Goal: Task Accomplishment & Management: Manage account settings

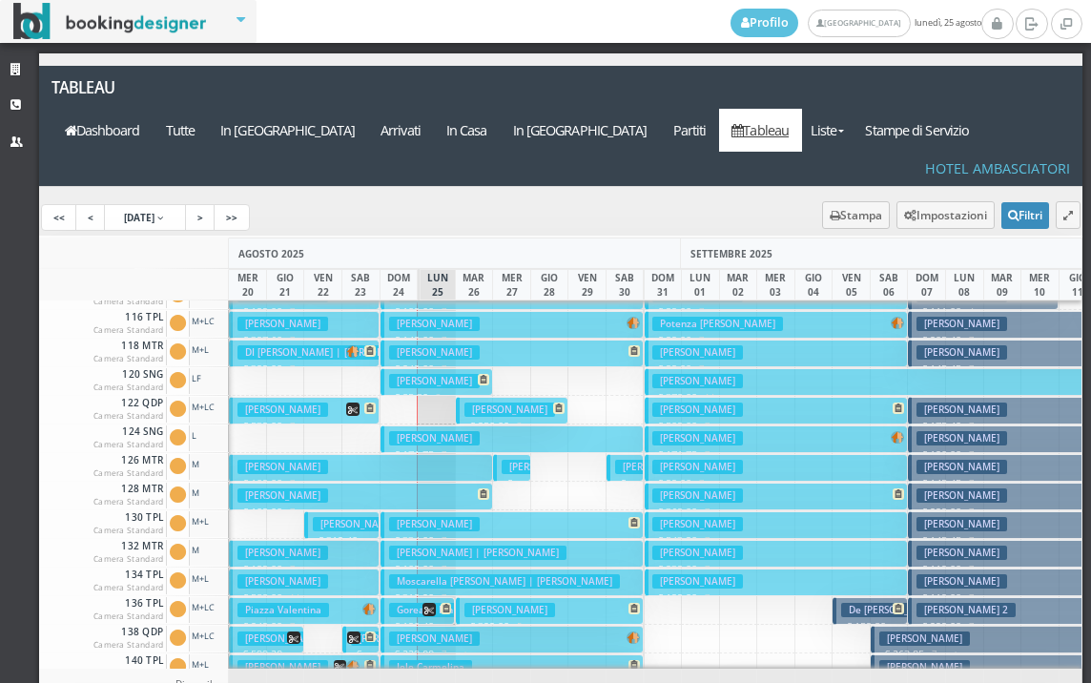
scroll to position [286, 0]
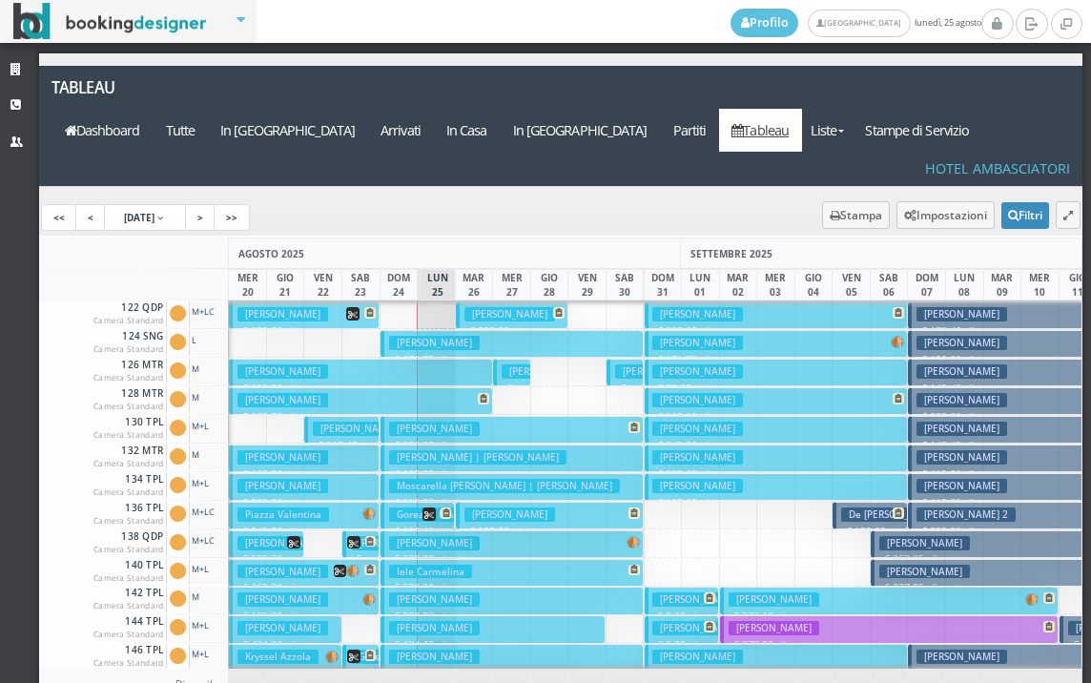
click at [408, 507] on h3 "Goreanu Ion" at bounding box center [425, 514] width 72 height 14
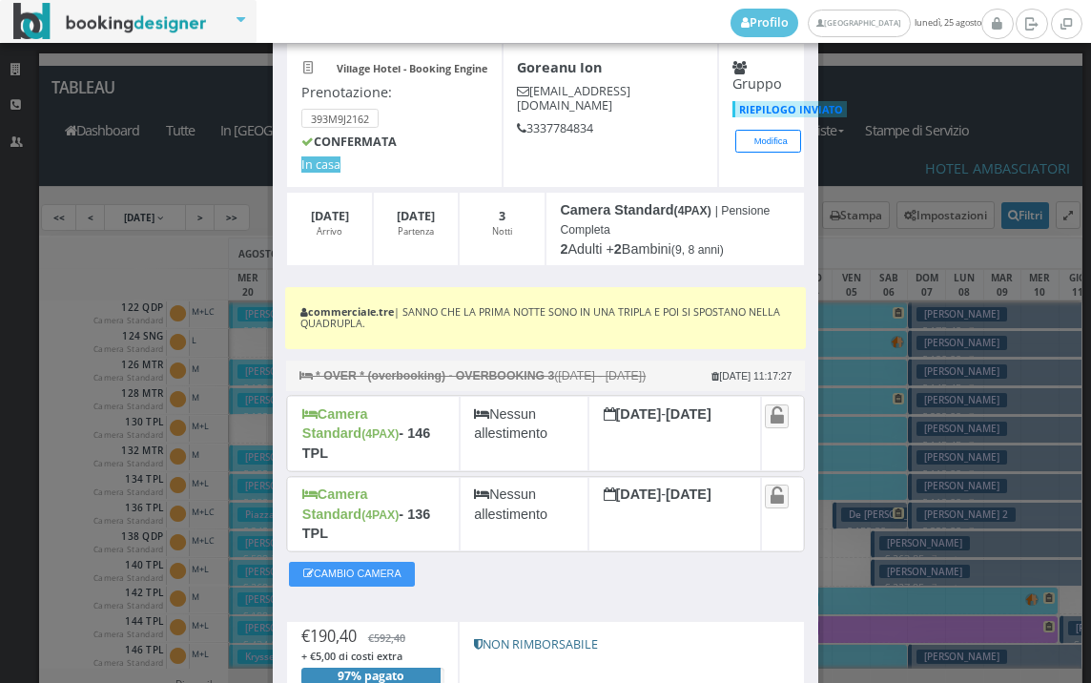
scroll to position [212, 0]
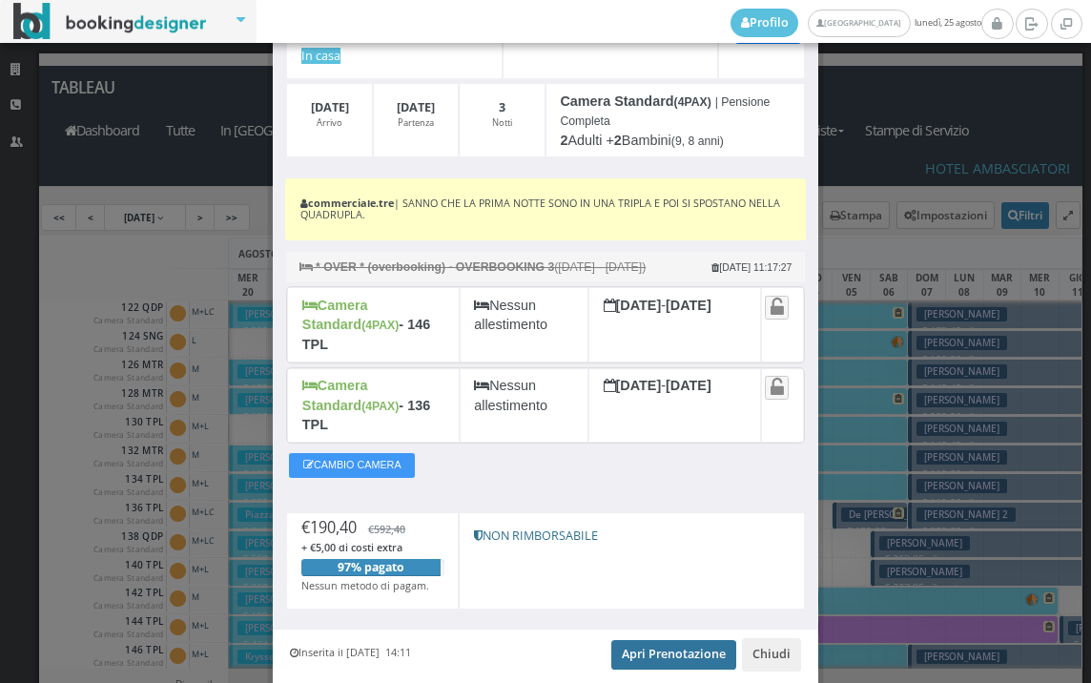
click at [653, 640] on link "Apri Prenotazione" at bounding box center [673, 654] width 125 height 29
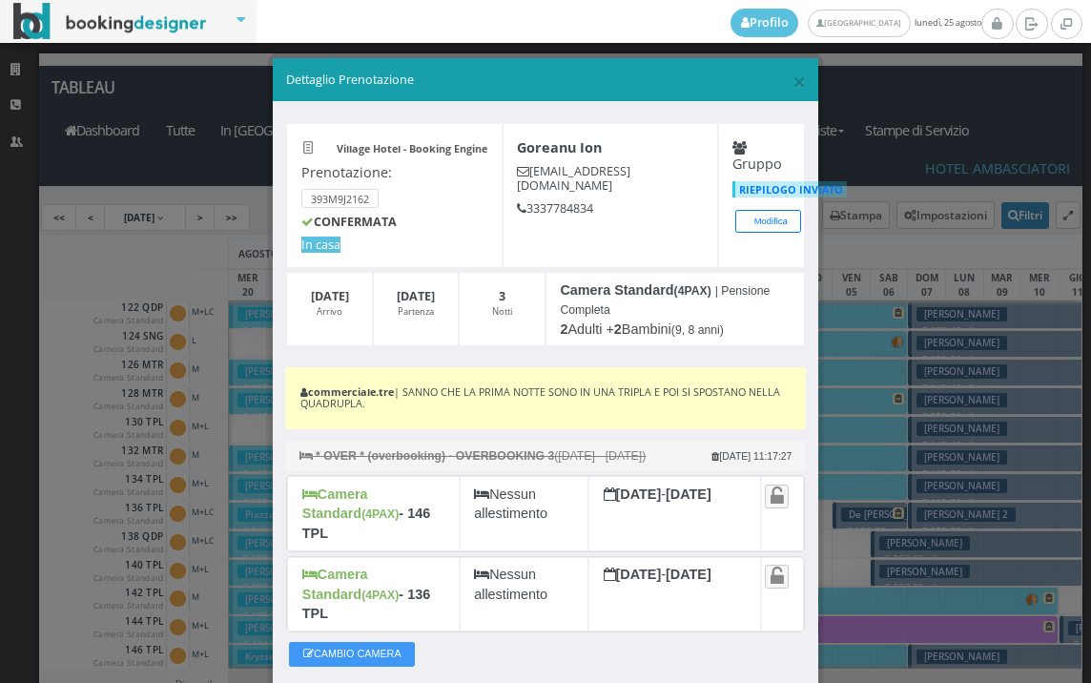
scroll to position [0, 0]
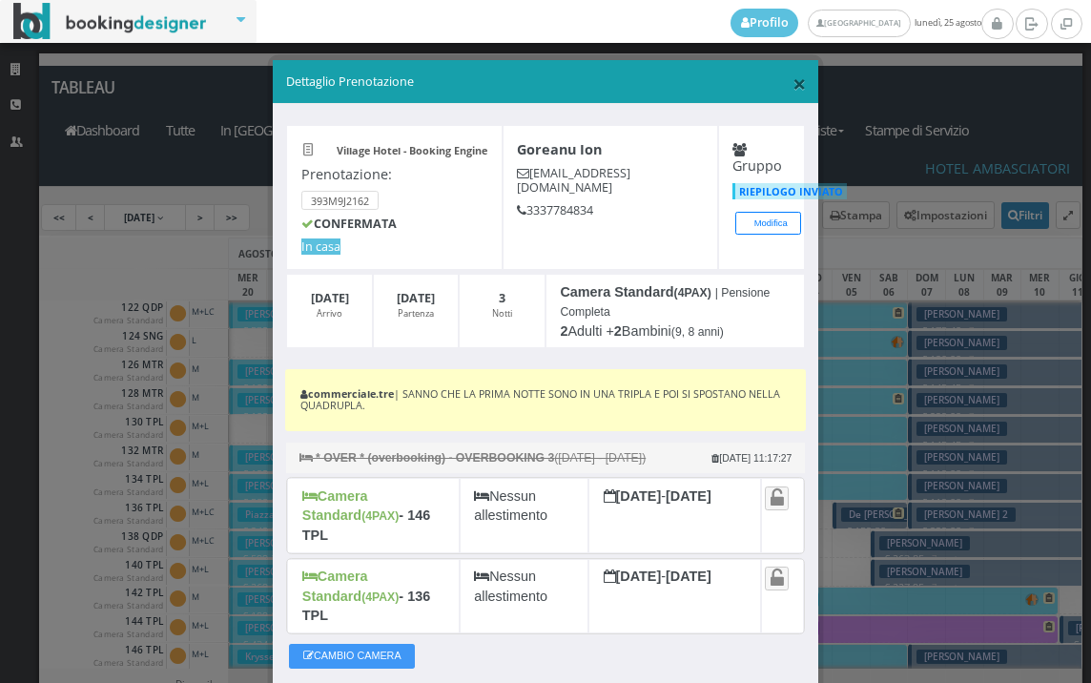
click at [793, 84] on span "×" at bounding box center [799, 83] width 13 height 32
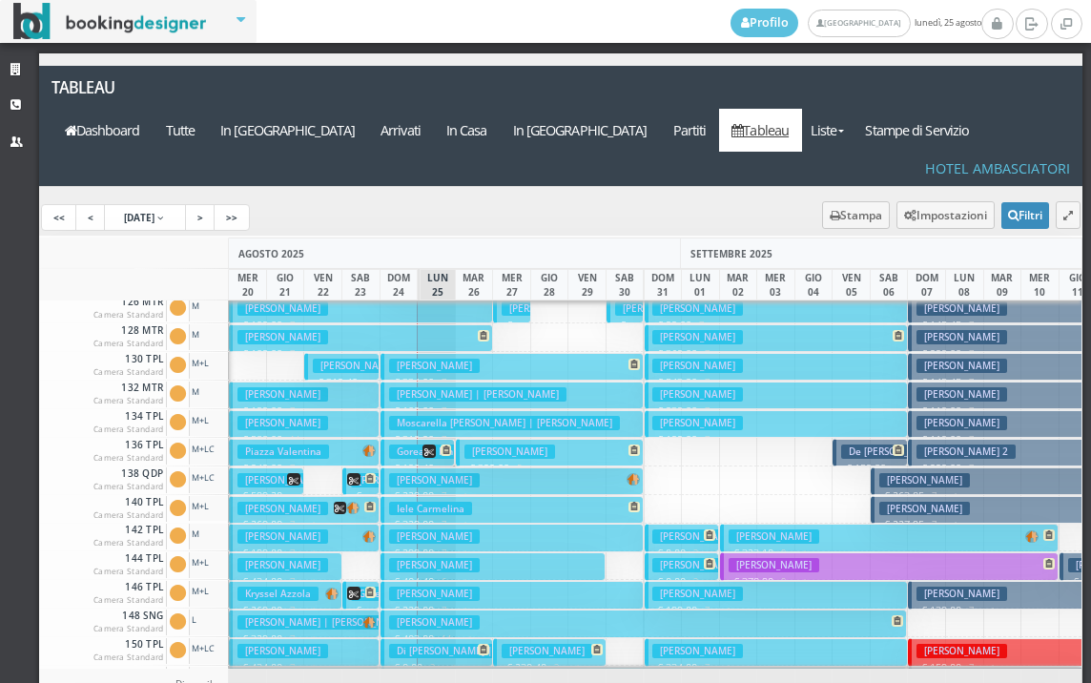
scroll to position [381, 0]
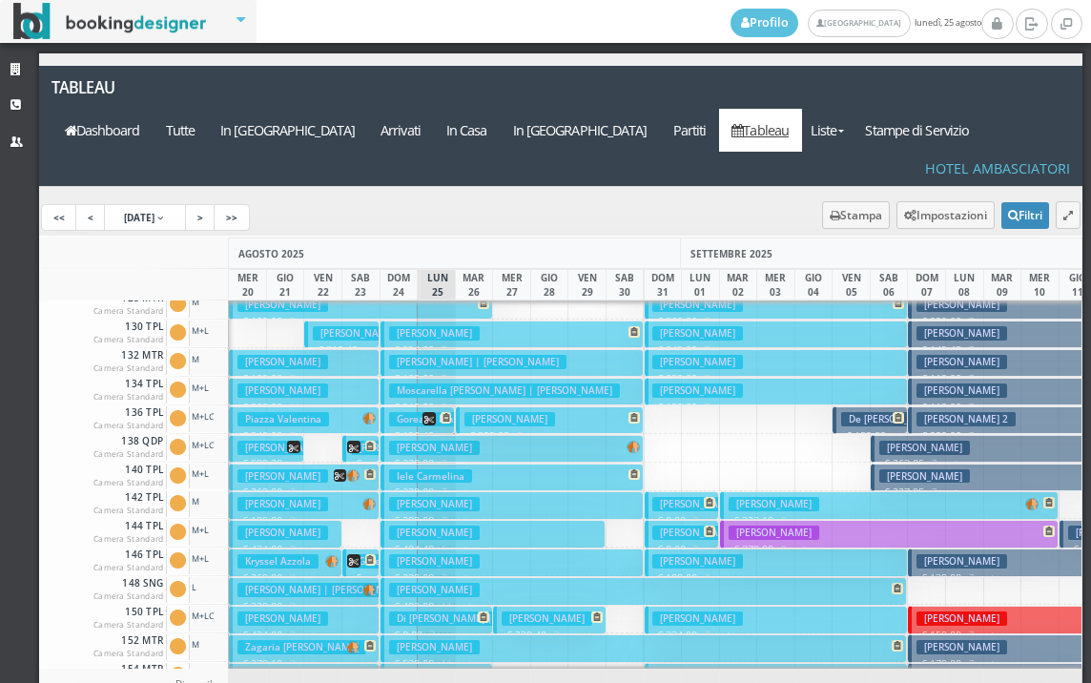
click at [364, 554] on span at bounding box center [362, 560] width 30 height 13
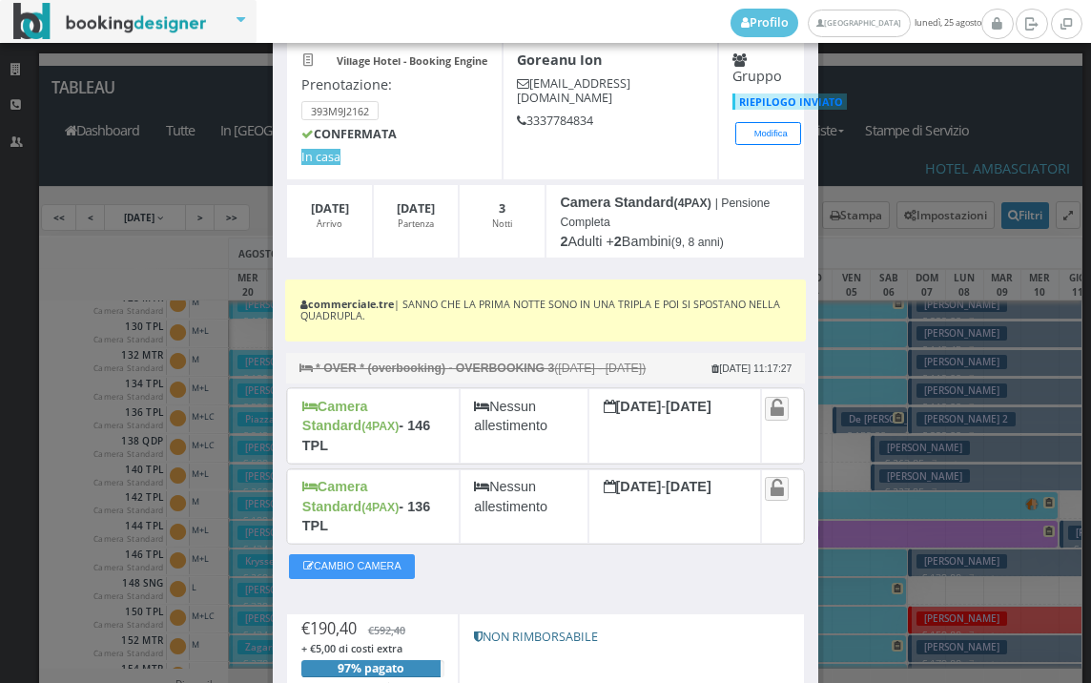
scroll to position [261, 0]
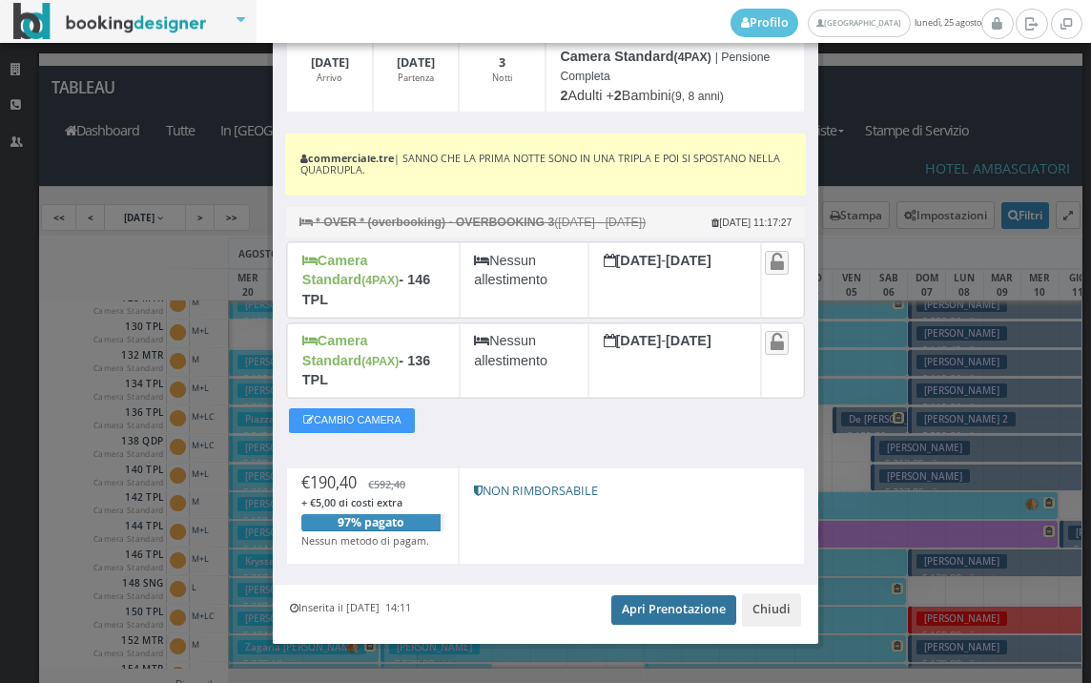
click at [667, 595] on link "Apri Prenotazione" at bounding box center [673, 609] width 125 height 29
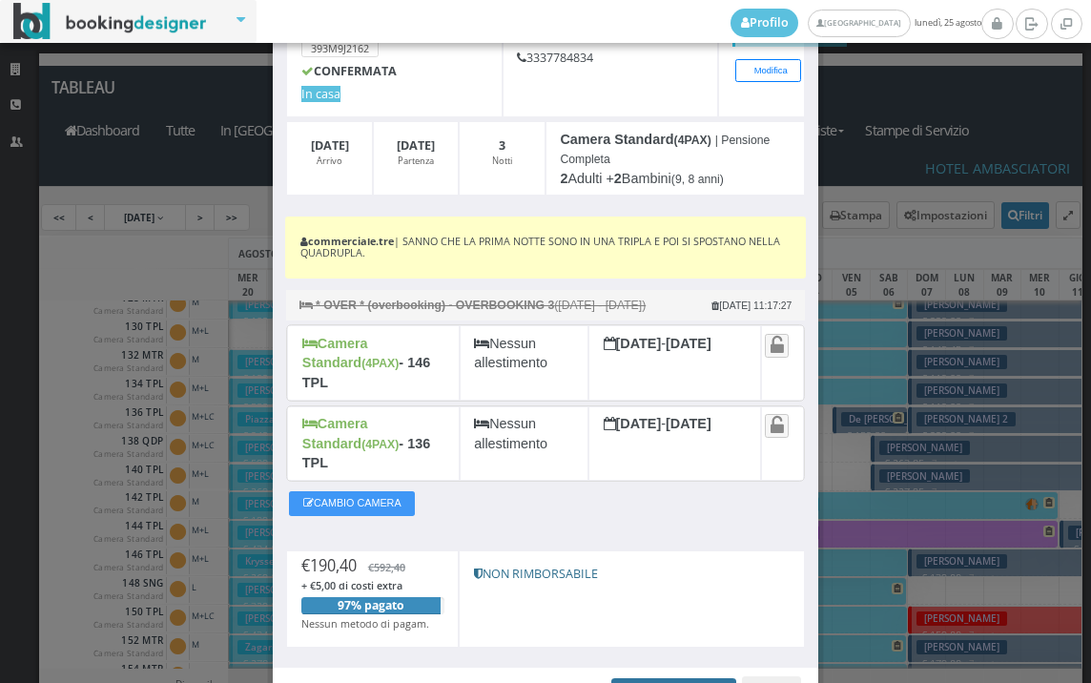
scroll to position [0, 0]
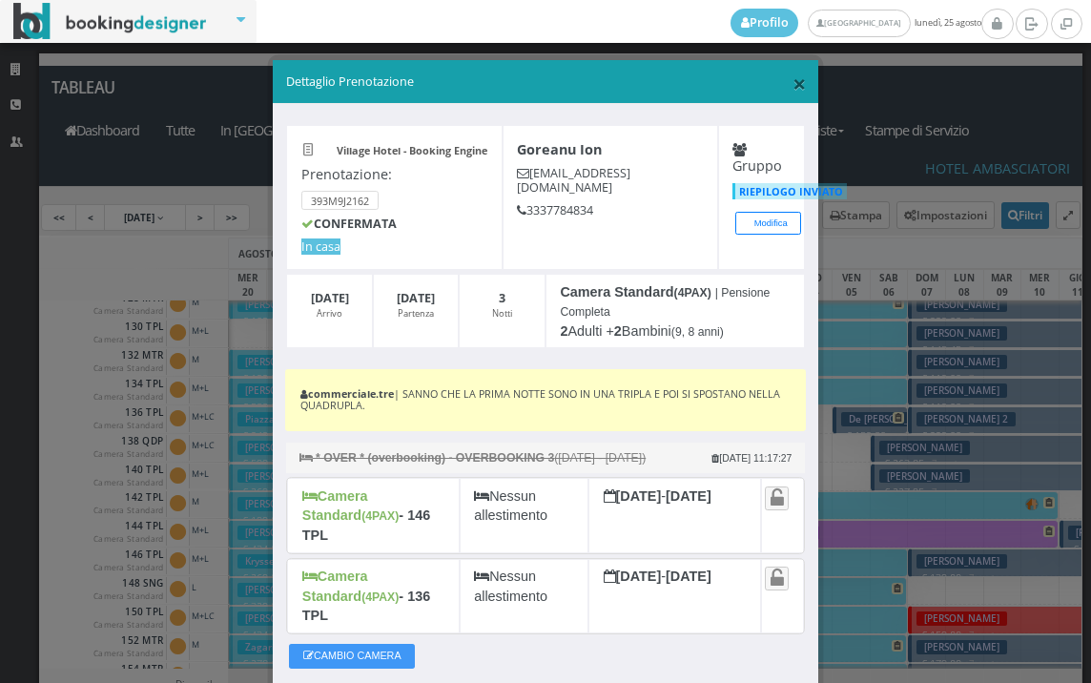
click at [793, 89] on span "×" at bounding box center [799, 83] width 13 height 32
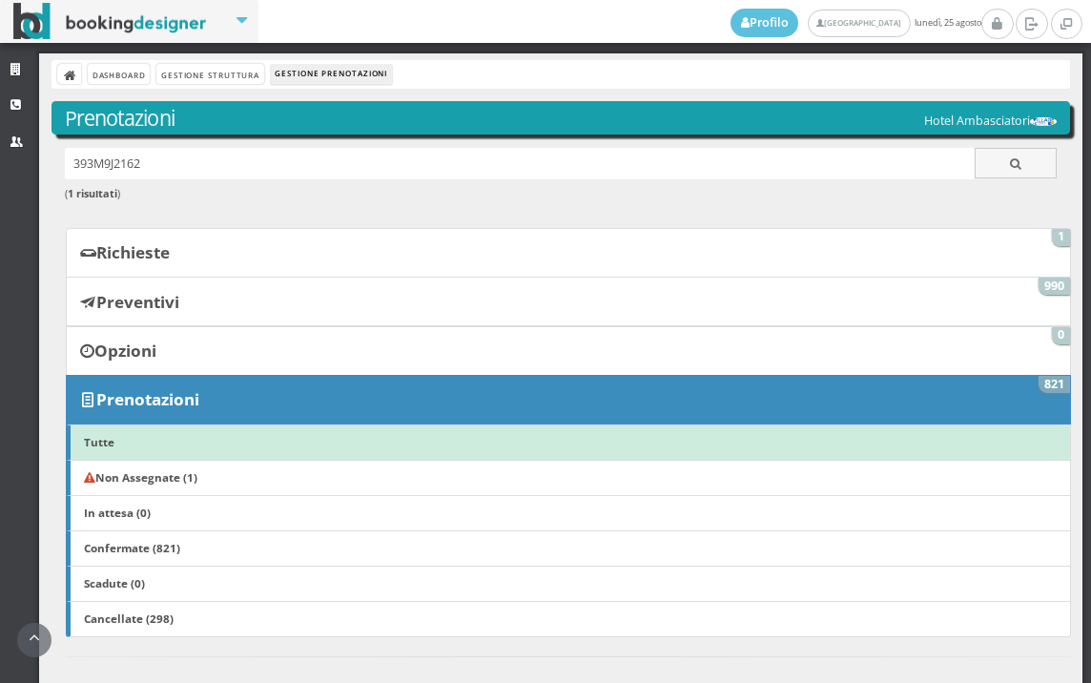
scroll to position [423, 0]
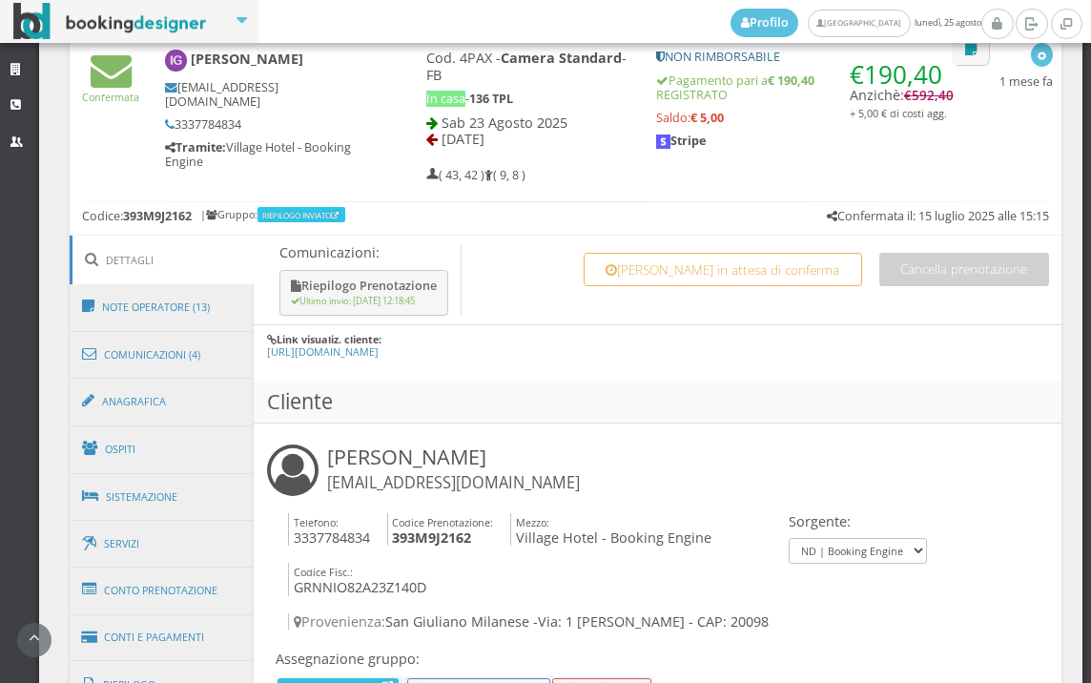
scroll to position [954, 0]
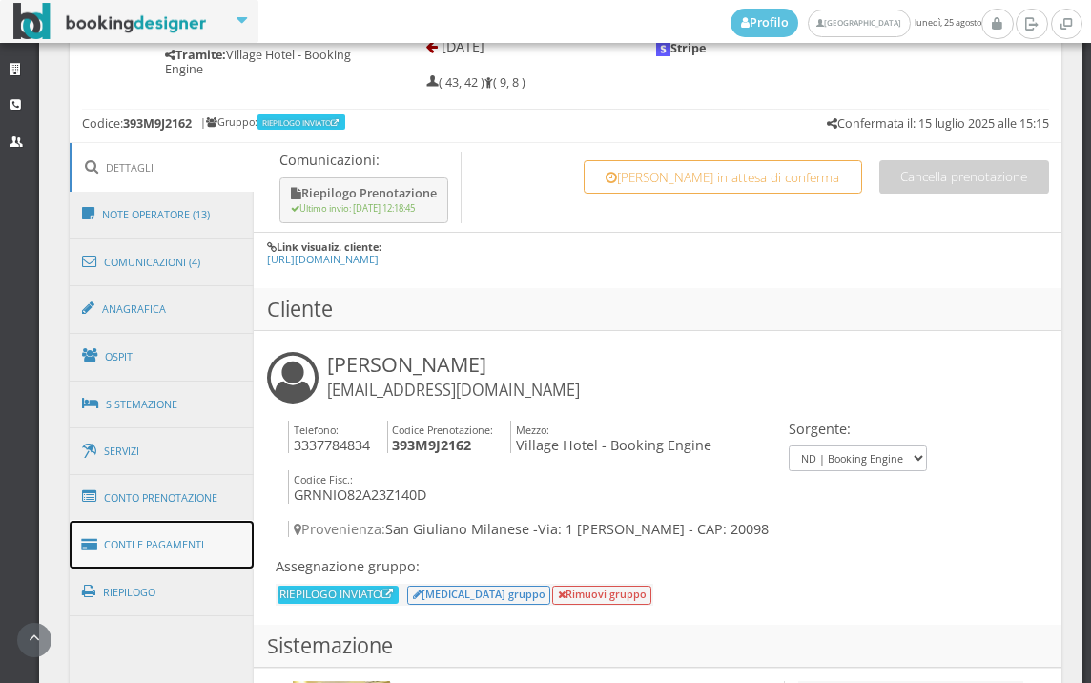
click at [205, 545] on link "Conti e Pagamenti" at bounding box center [162, 545] width 185 height 49
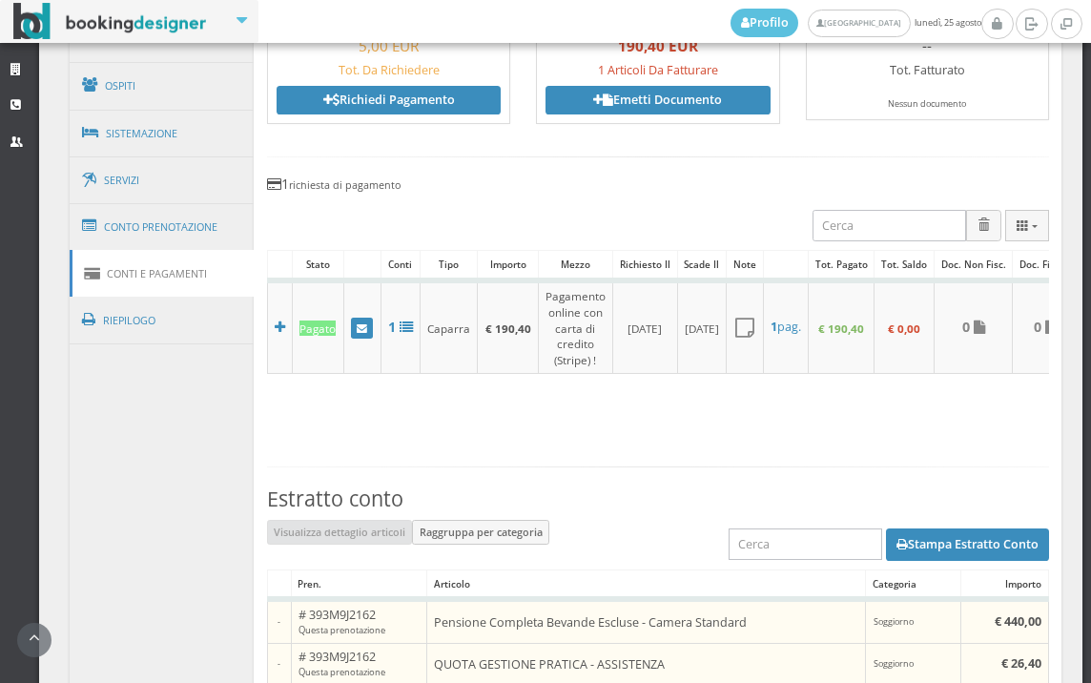
scroll to position [1060, 0]
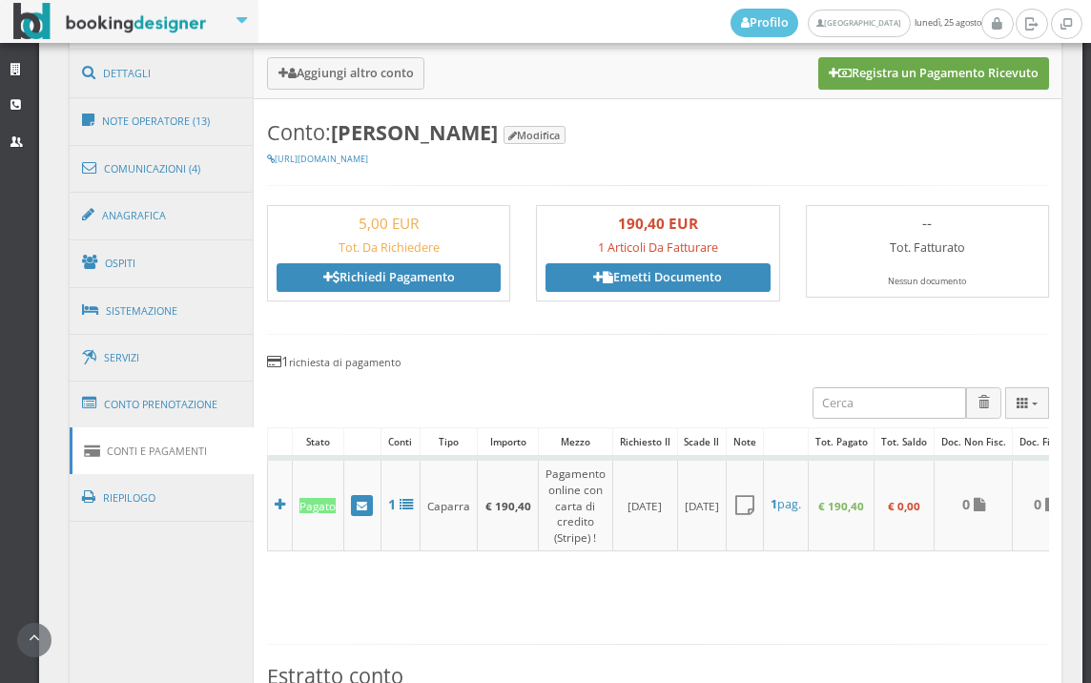
click at [937, 79] on button "Registra un Pagamento Ricevuto" at bounding box center [933, 73] width 231 height 32
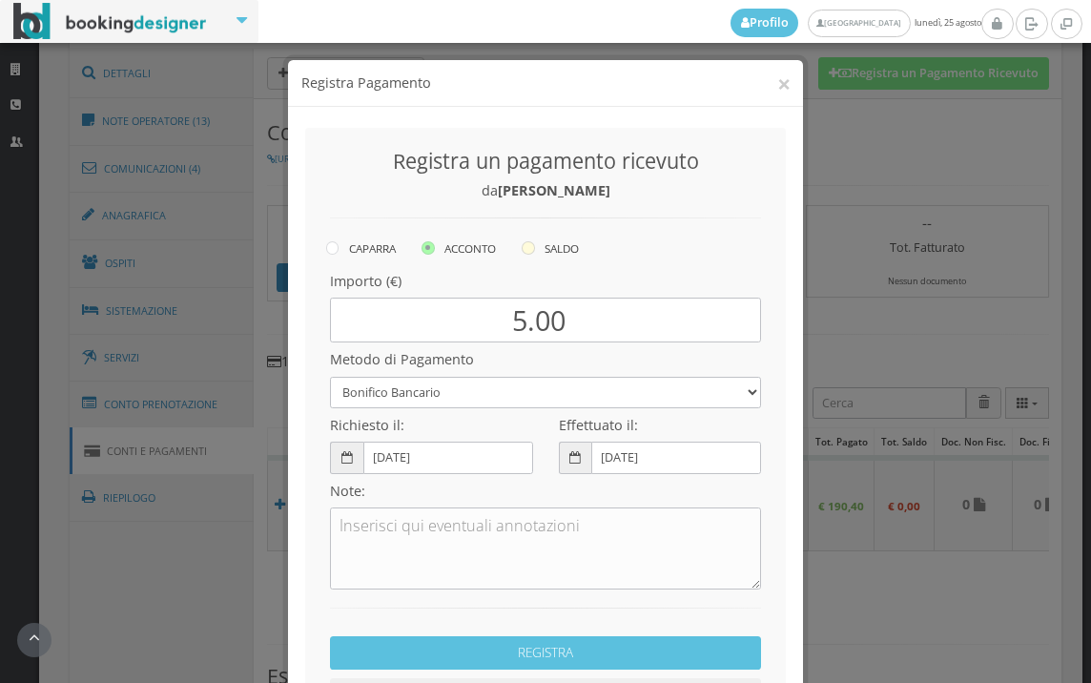
click at [524, 251] on icon at bounding box center [528, 247] width 13 height 13
radio input "true"
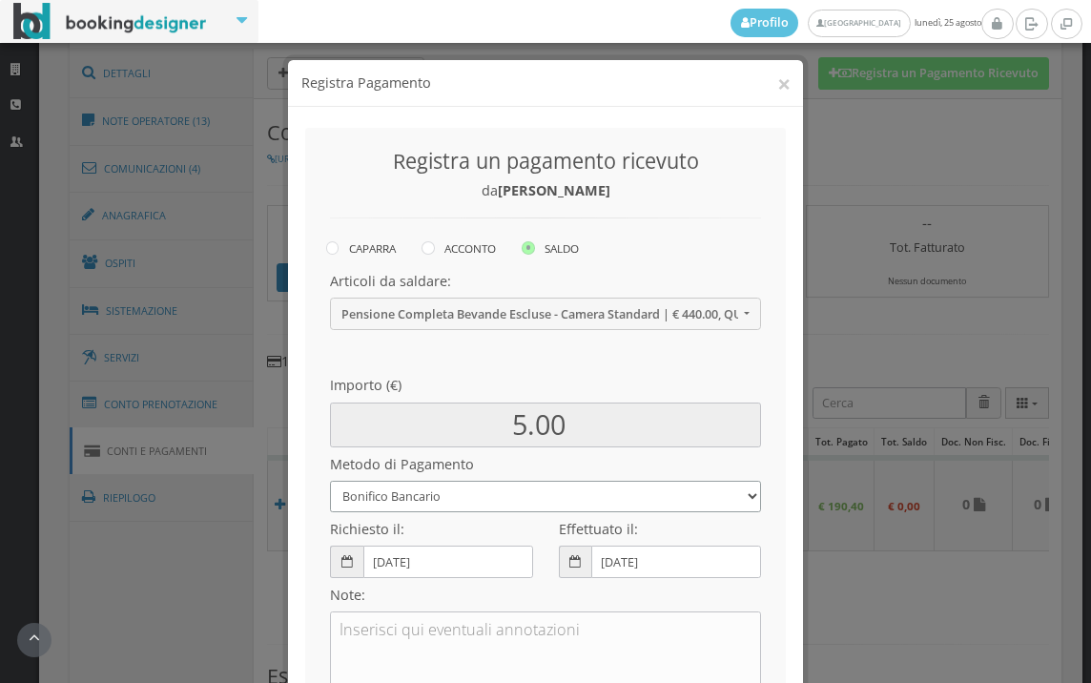
click at [490, 501] on select "Bonifico Bancario BONIFICO SUM UP Contanti Assegno Bancario Assegno Circolare V…" at bounding box center [545, 496] width 431 height 31
select select
click at [330, 481] on select "Bonifico Bancario BONIFICO SUM UP Contanti Assegno Bancario Assegno Circolare V…" at bounding box center [545, 496] width 431 height 31
click at [406, 507] on select "Bonifico Bancario BONIFICO SUM UP Contanti Assegno Bancario Assegno Circolare V…" at bounding box center [545, 496] width 431 height 31
click at [330, 481] on select "Bonifico Bancario BONIFICO SUM UP Contanti Assegno Bancario Assegno Circolare V…" at bounding box center [545, 496] width 431 height 31
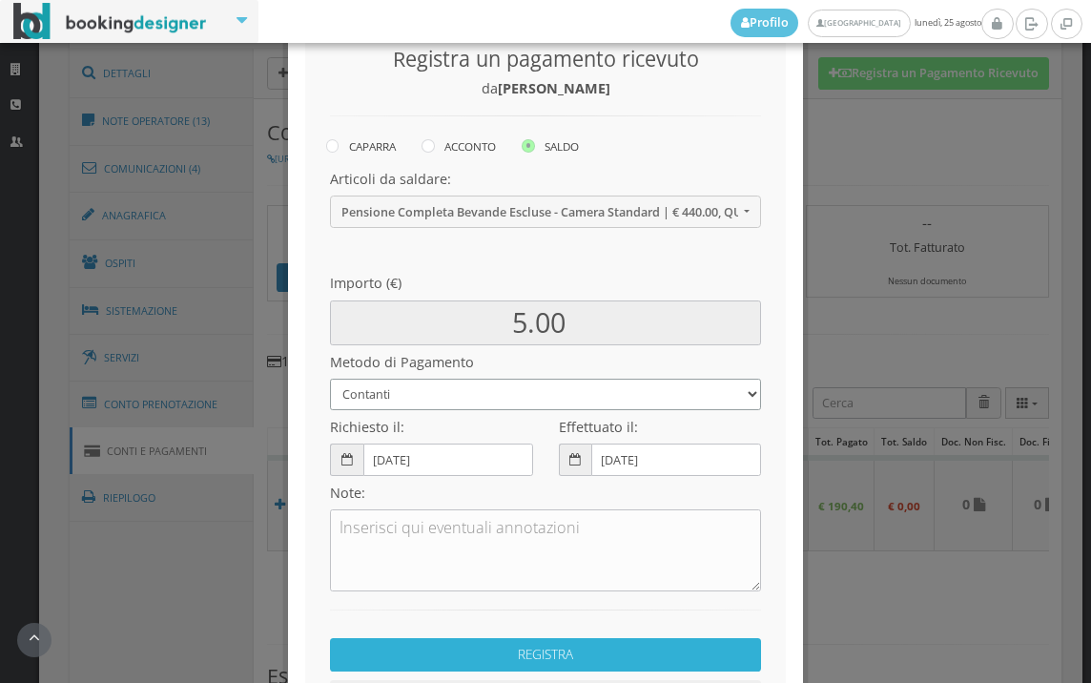
scroll to position [260, 0]
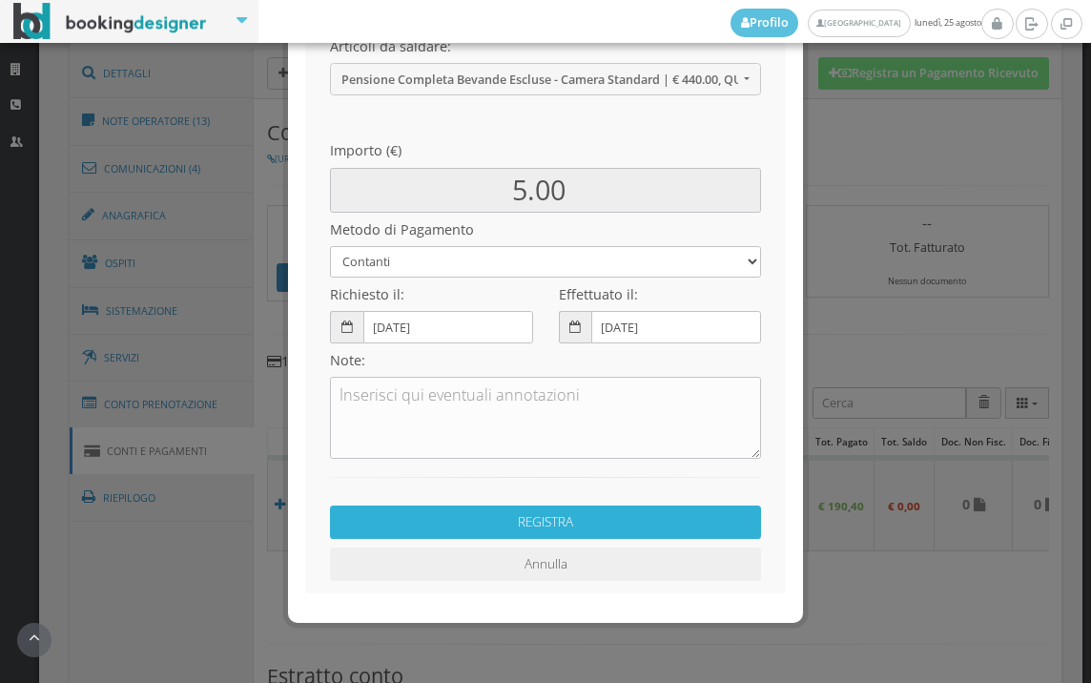
click at [521, 522] on button "REGISTRA" at bounding box center [545, 521] width 431 height 33
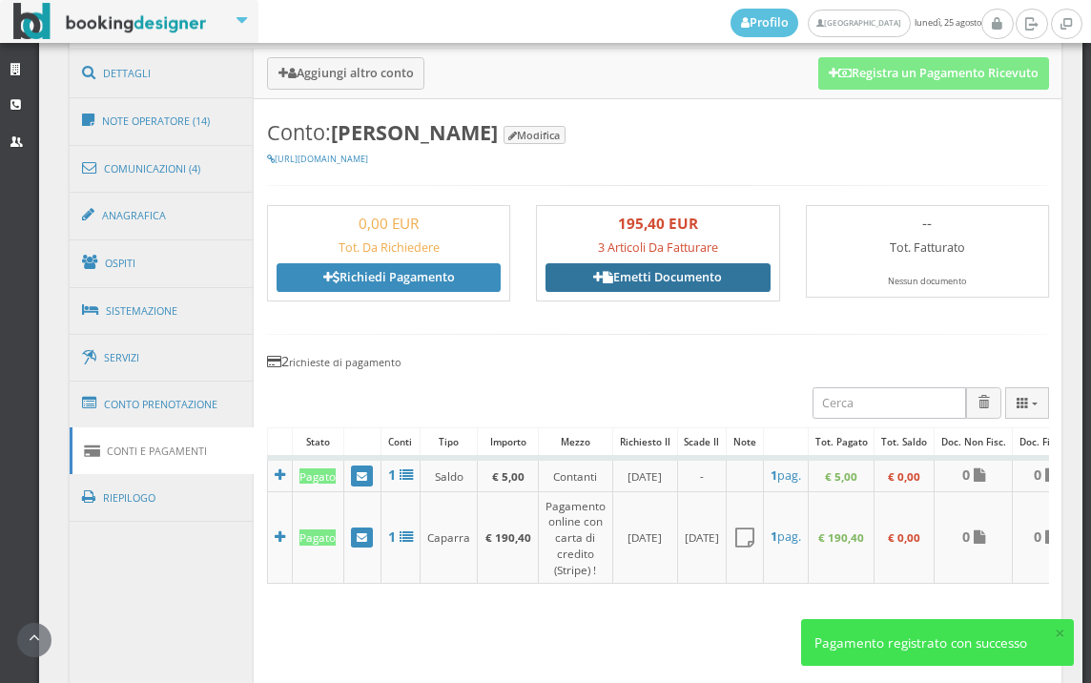
click at [626, 274] on link "Emetti Documento" at bounding box center [658, 277] width 224 height 29
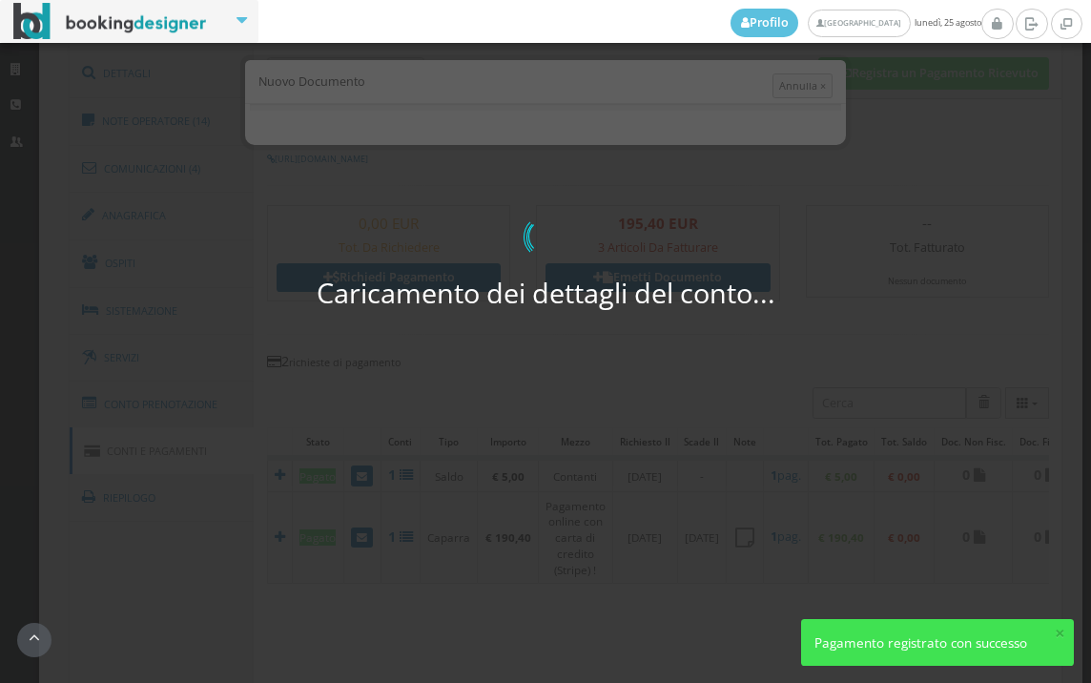
select select "PF"
select select "SAN GIULIANO MILANESE"
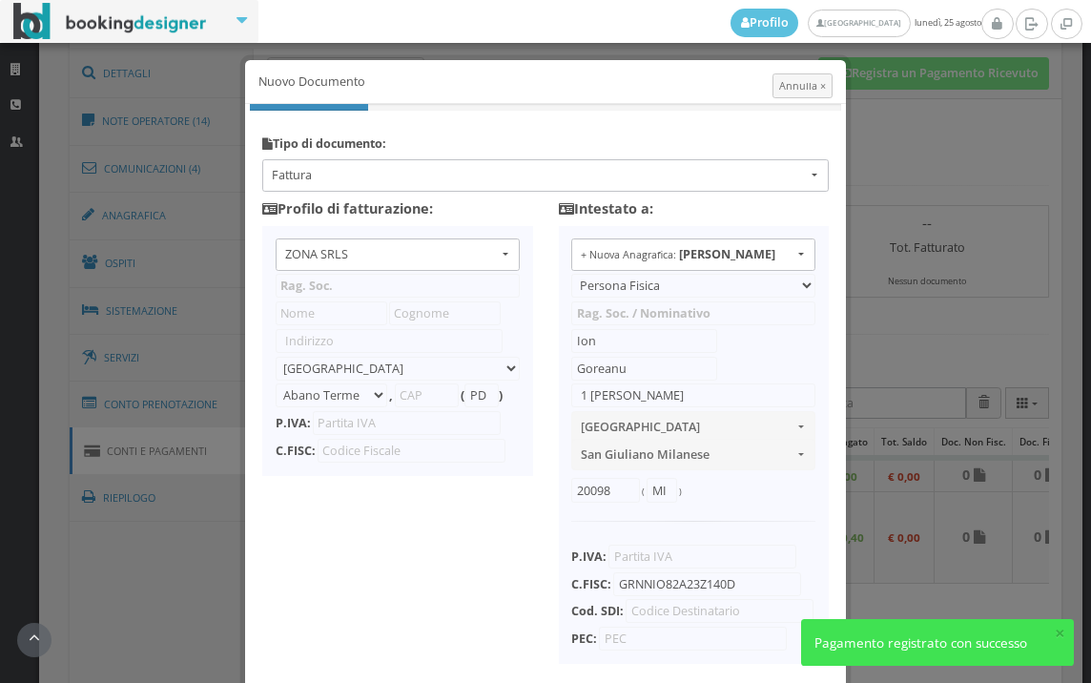
type input "ZONA SRLS"
type input "Vico V Durante, 8"
select select "Frattamaggiore"
type input "80027"
type input "NA"
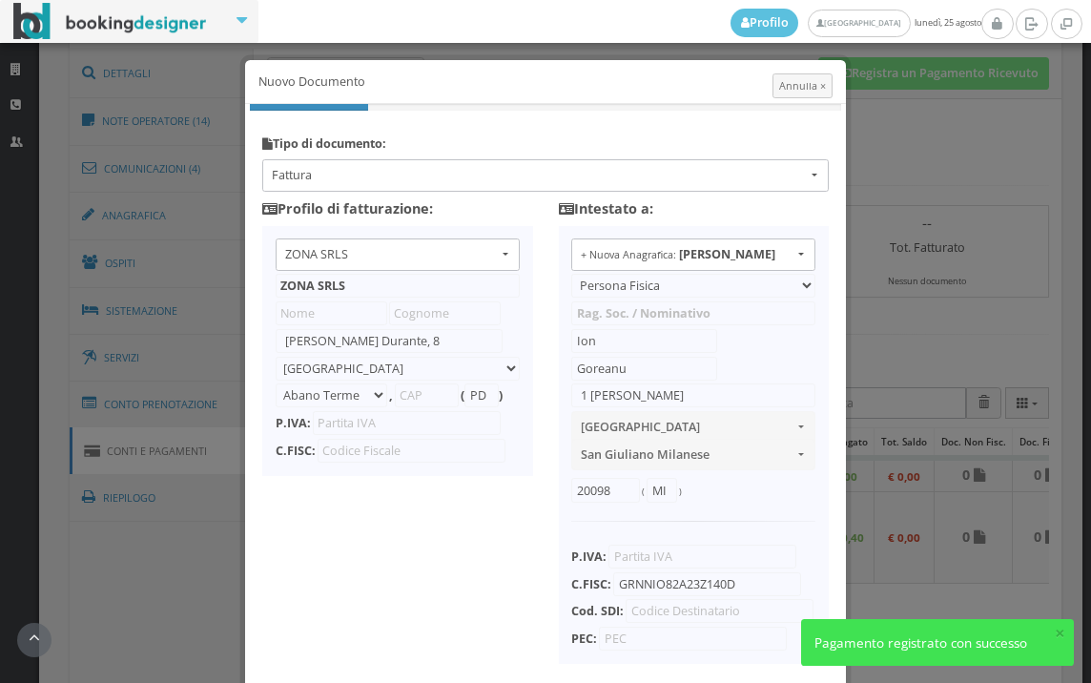
type input "10356321215"
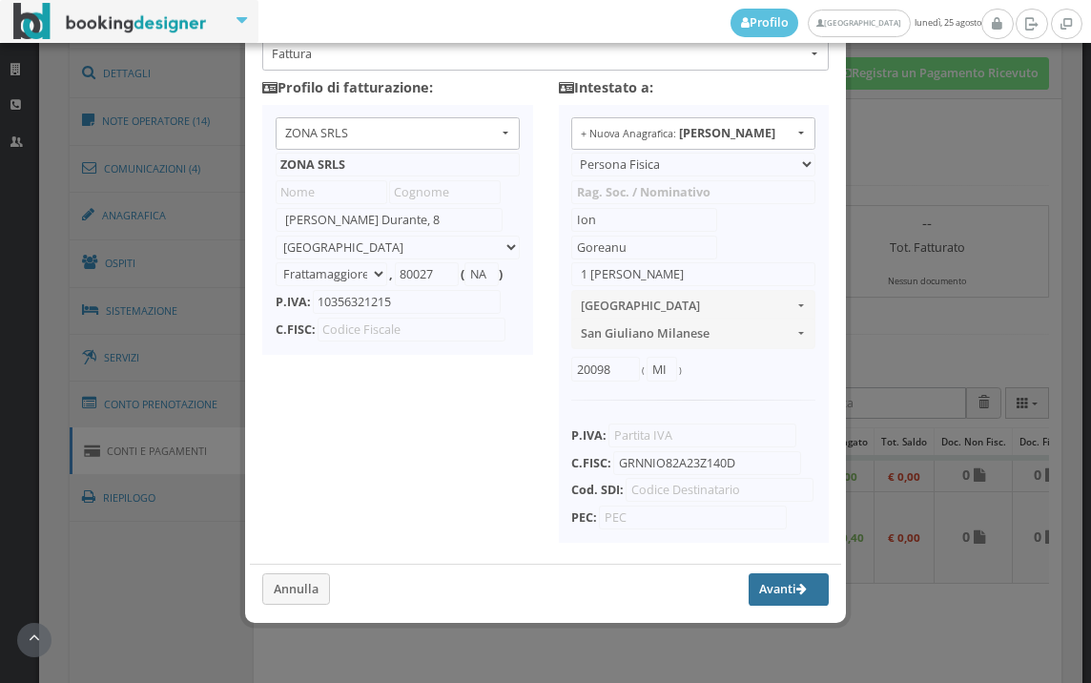
click at [749, 594] on button "Avanti" at bounding box center [789, 589] width 80 height 32
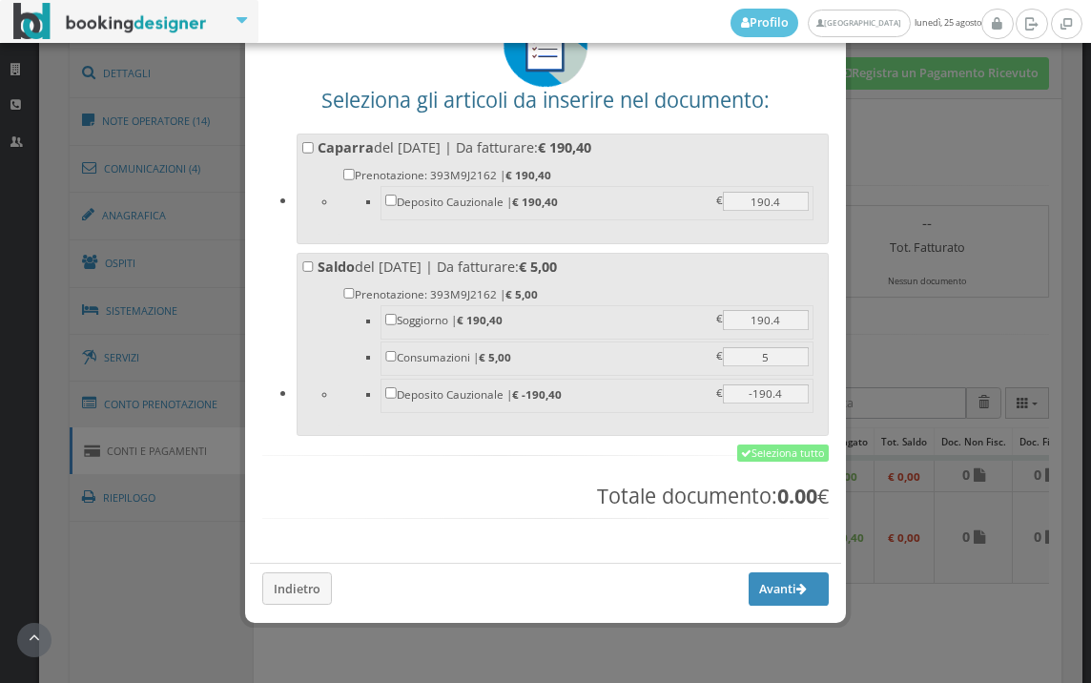
scroll to position [149, 0]
click at [760, 452] on link "Seleziona tutto" at bounding box center [783, 452] width 92 height 17
checkbox input "true"
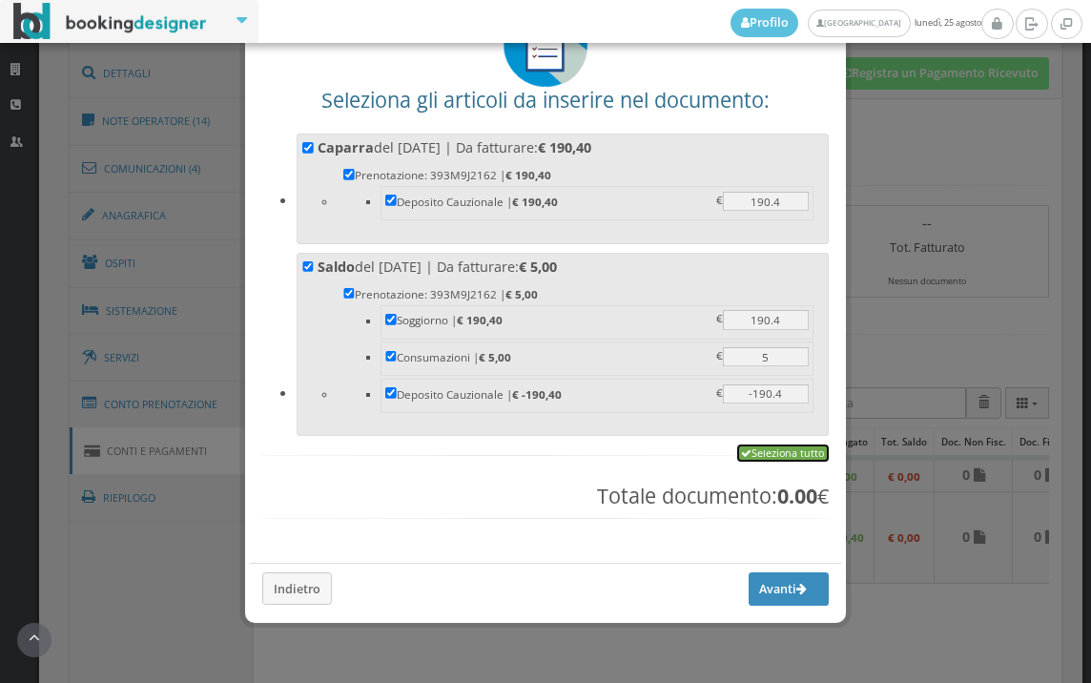
checkbox input "true"
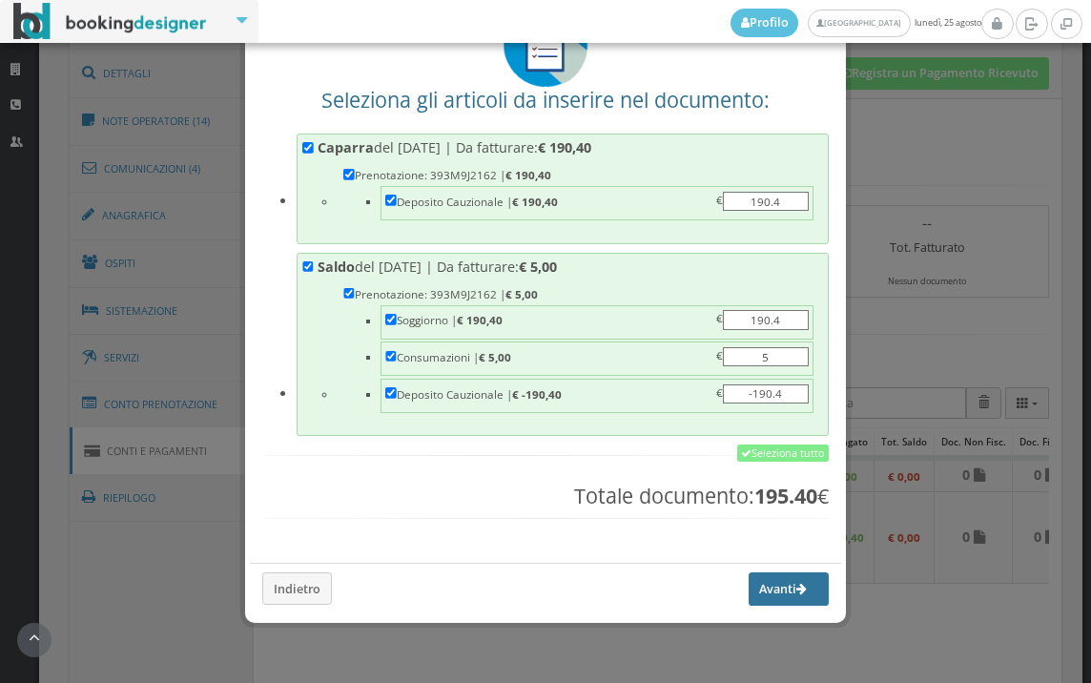
click at [752, 582] on button "Avanti" at bounding box center [789, 588] width 80 height 32
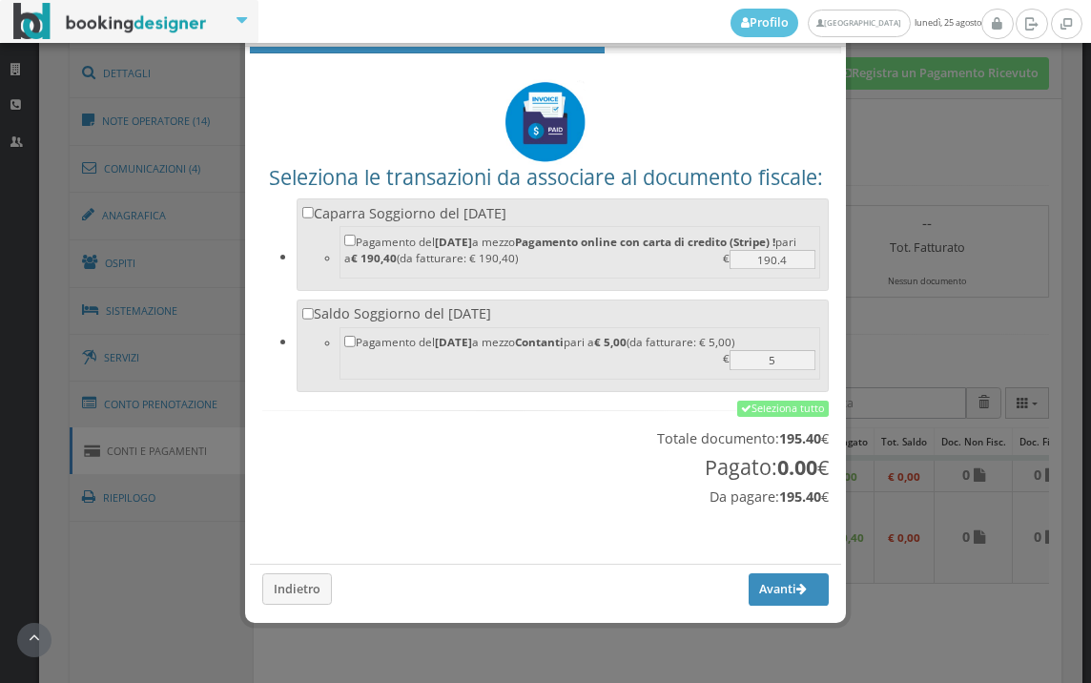
scroll to position [63, 0]
click at [758, 414] on link "Seleziona tutto" at bounding box center [783, 409] width 92 height 17
checkbox input "true"
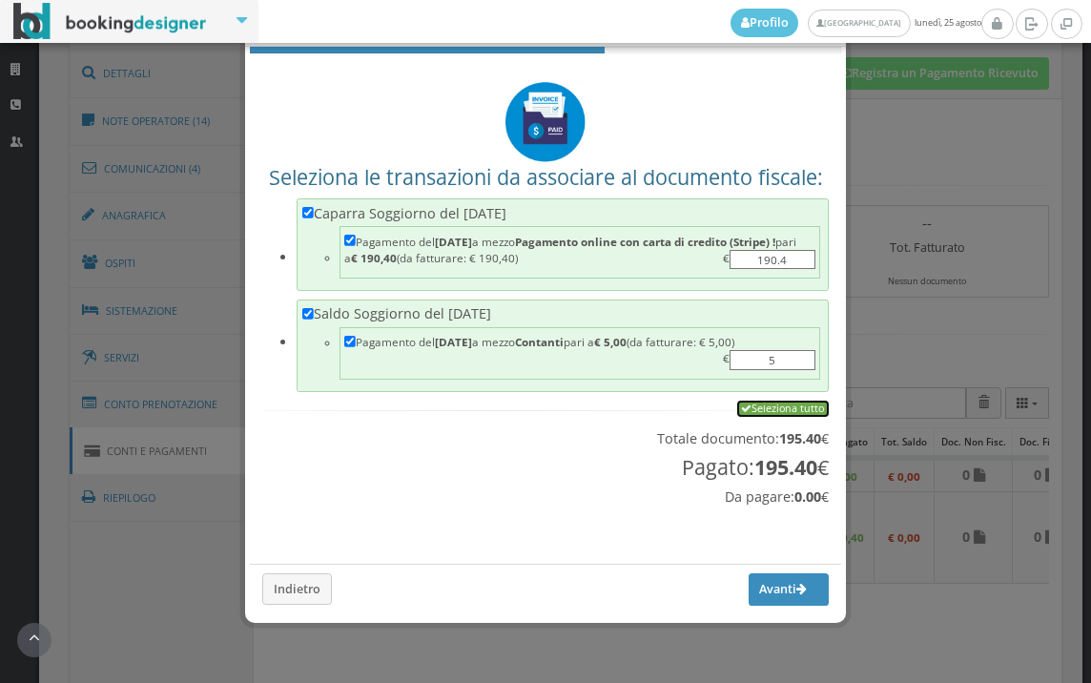
checkbox input "true"
click at [754, 586] on button "Avanti" at bounding box center [789, 589] width 80 height 32
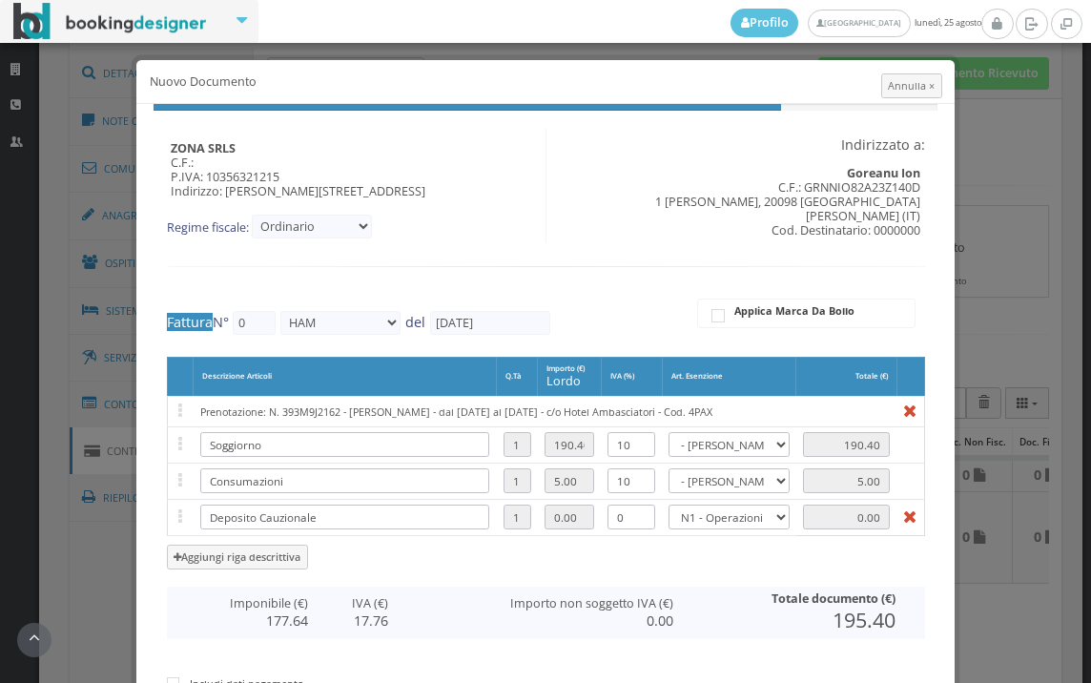
type input "528"
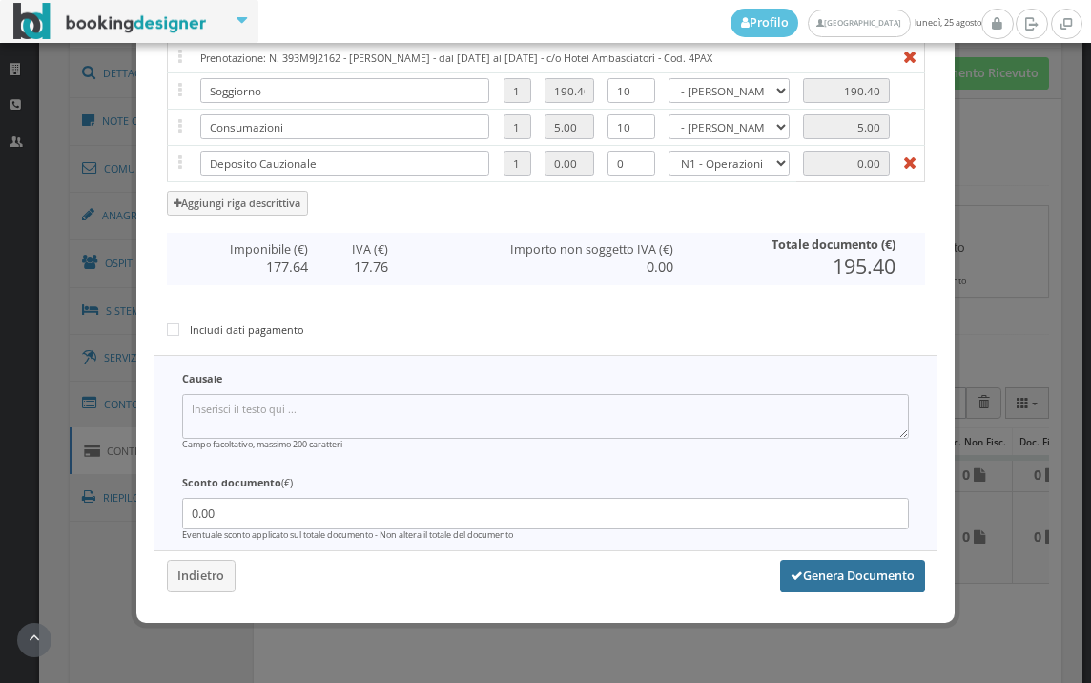
click at [819, 572] on button "Genera Documento" at bounding box center [852, 576] width 145 height 32
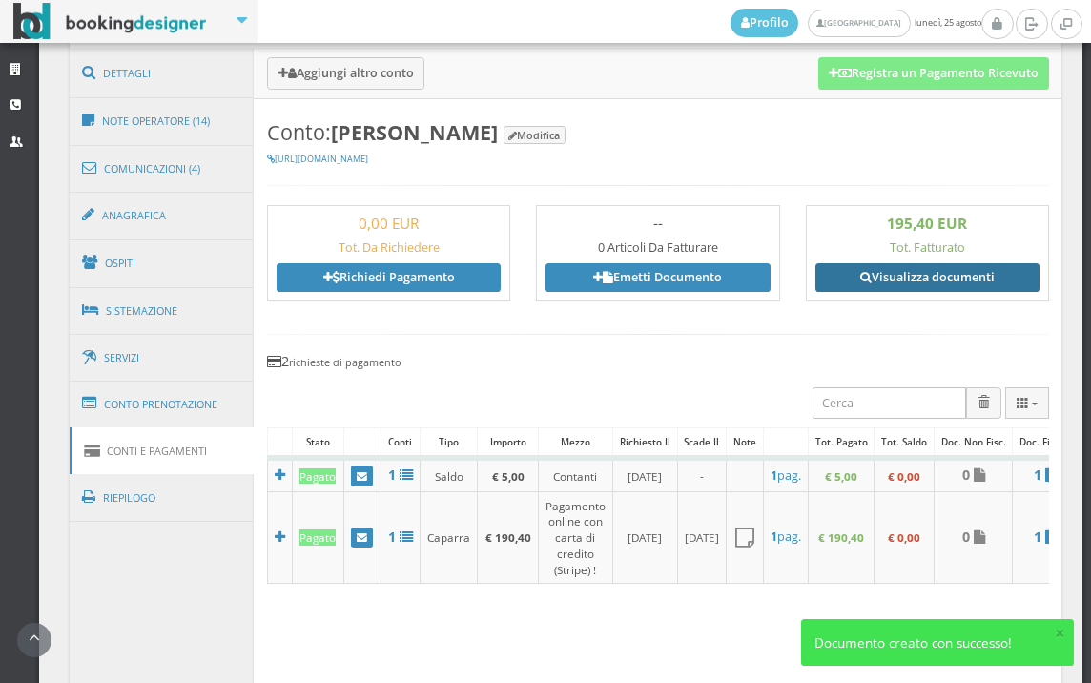
click at [904, 276] on link "Visualizza documenti" at bounding box center [927, 277] width 224 height 29
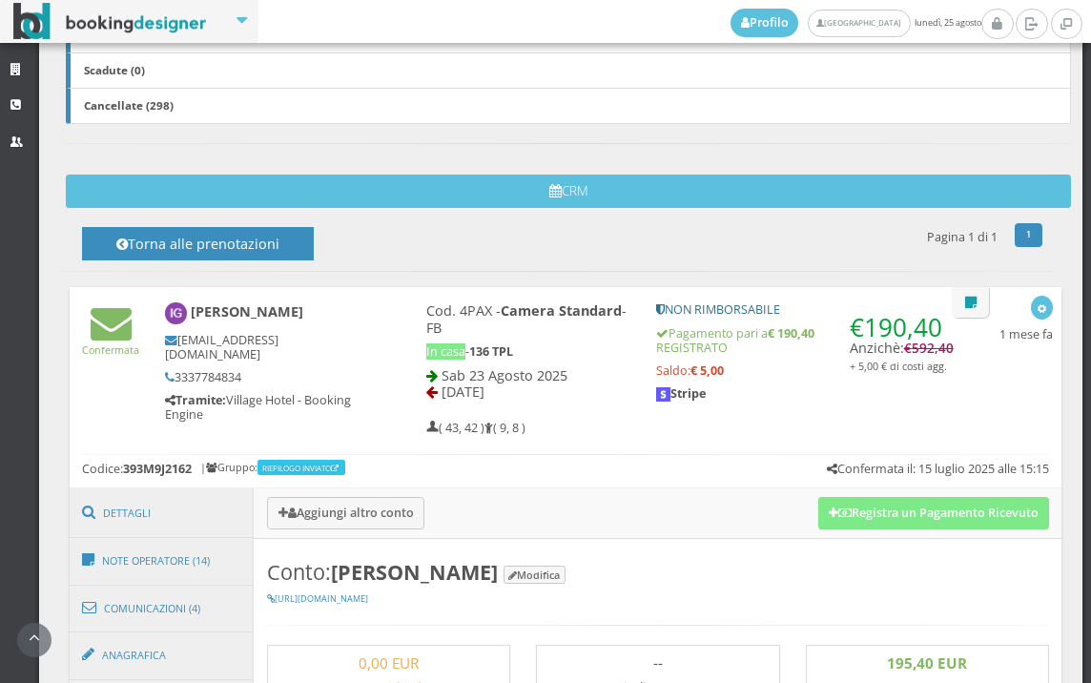
scroll to position [529, 0]
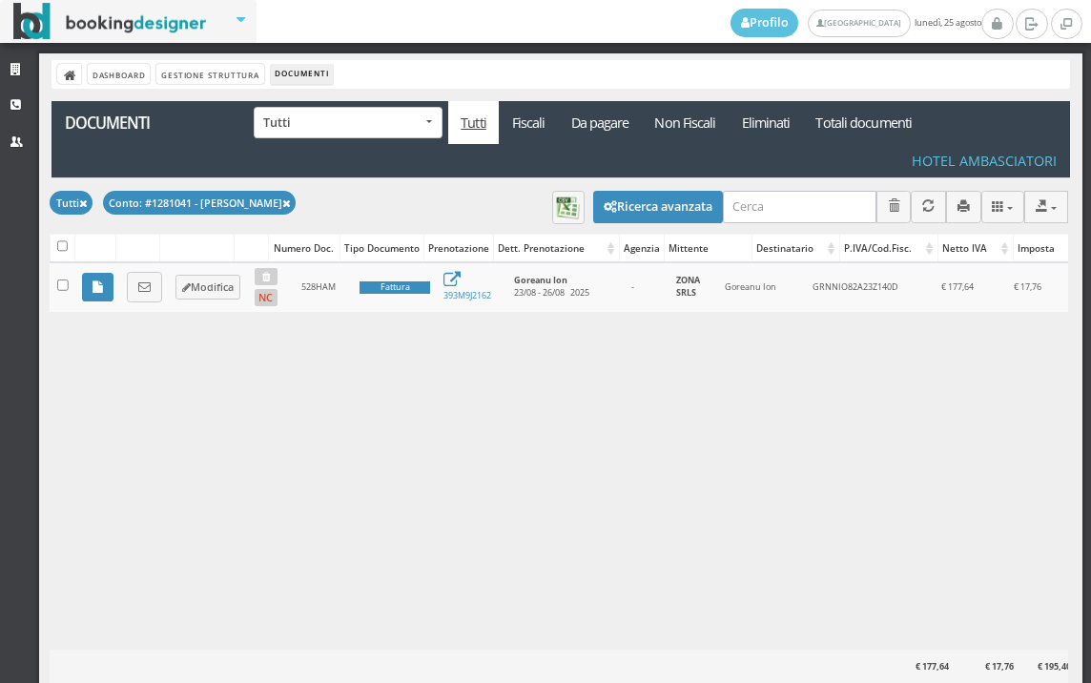
click at [104, 282] on link at bounding box center [97, 287] width 31 height 29
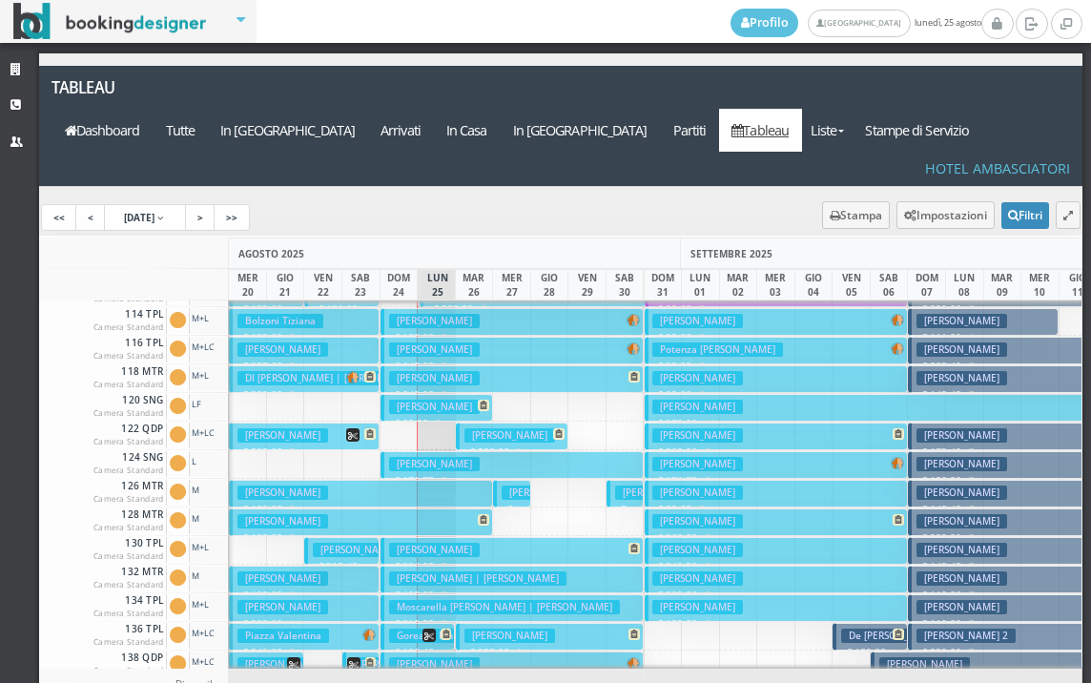
scroll to position [191, 0]
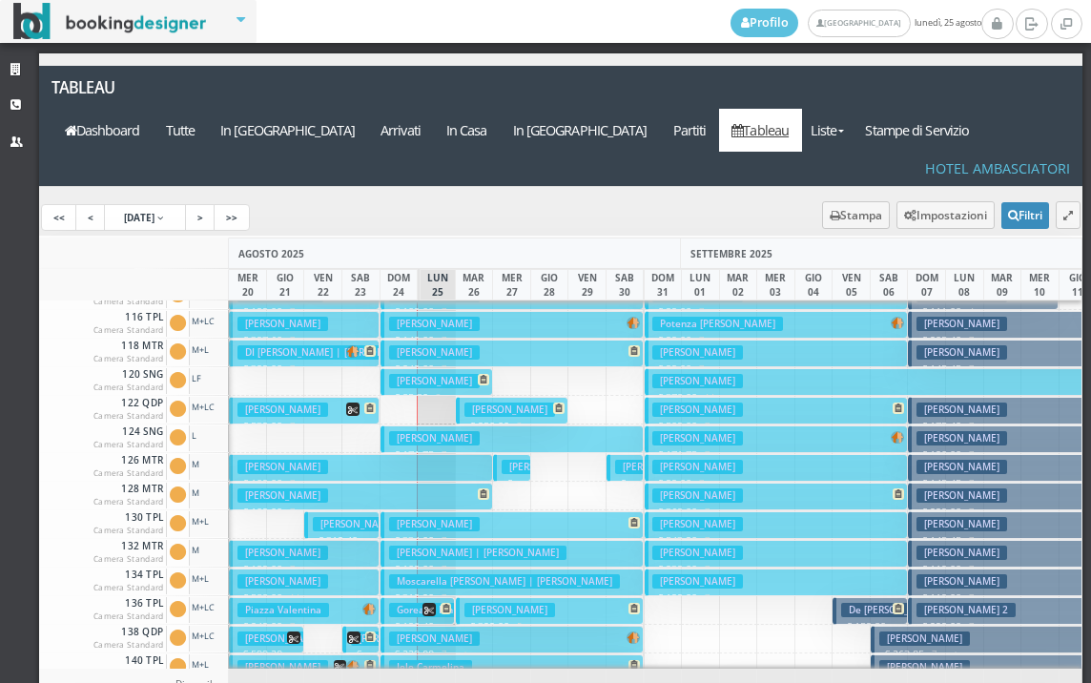
click at [404, 603] on h3 "Goreanu Ion" at bounding box center [425, 610] width 72 height 14
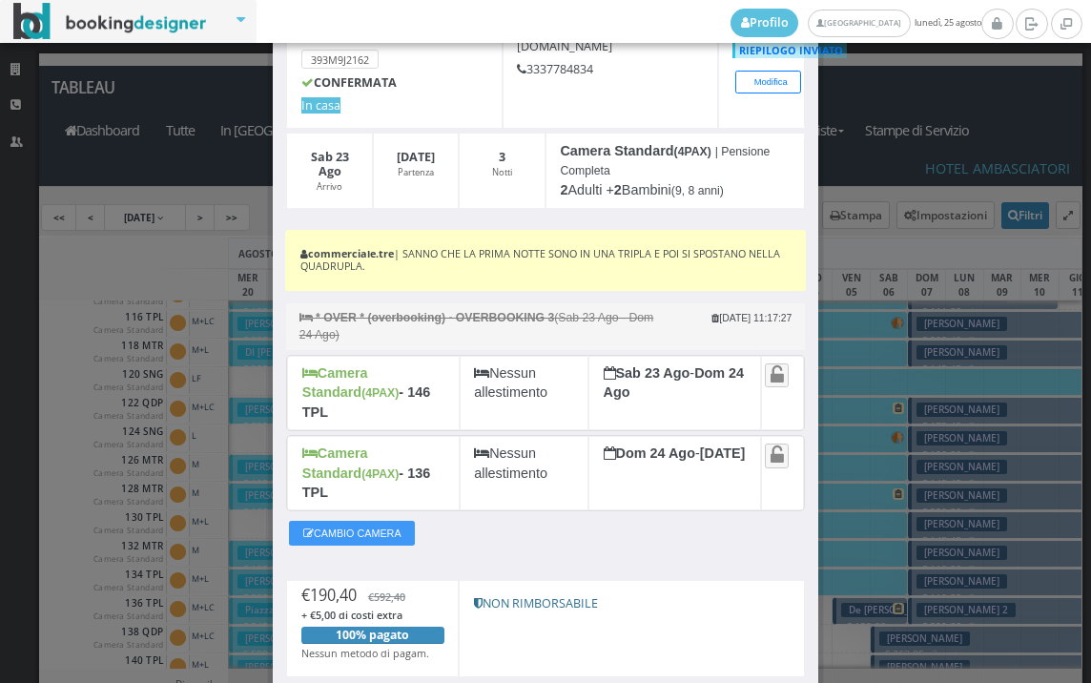
scroll to position [261, 0]
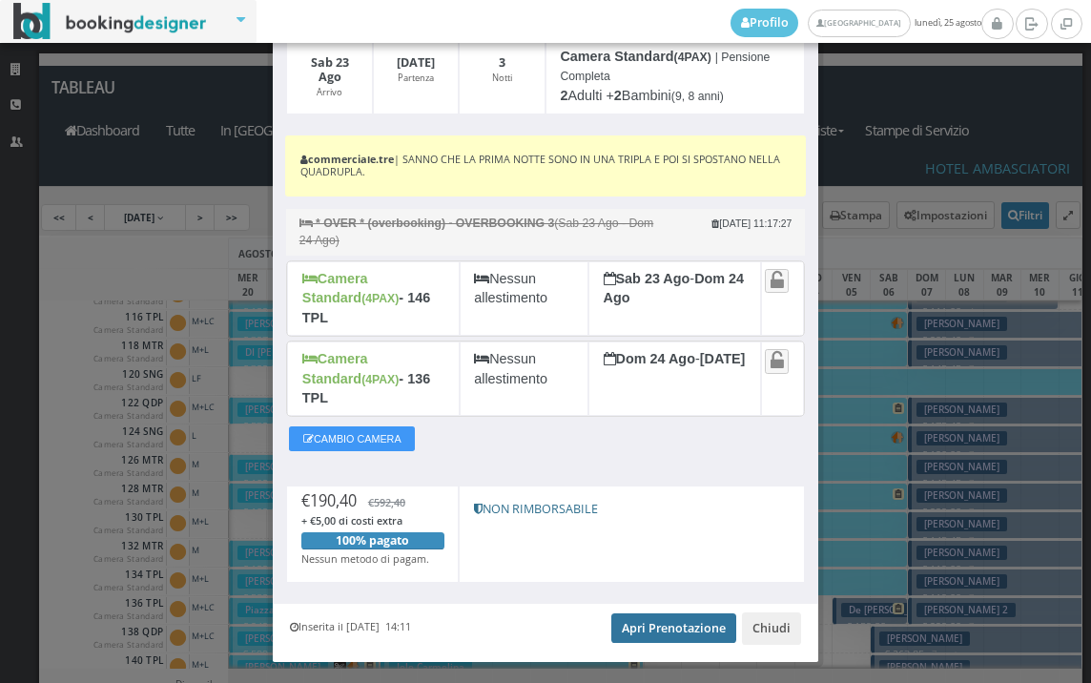
click at [642, 613] on link "Apri Prenotazione" at bounding box center [673, 627] width 125 height 29
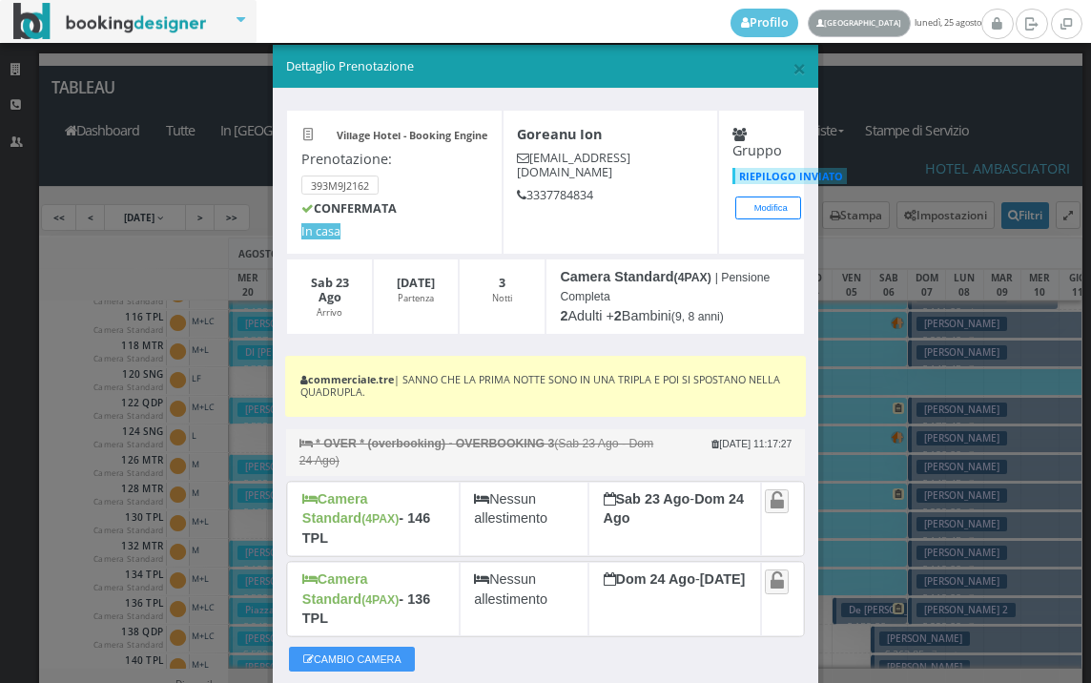
scroll to position [0, 0]
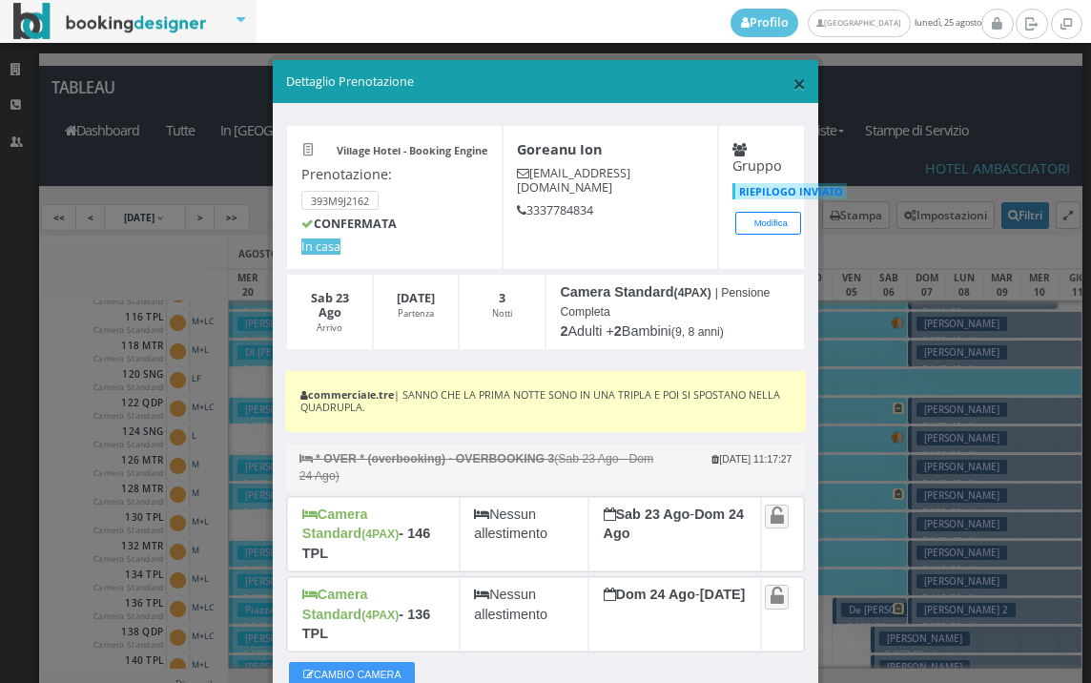
click at [793, 80] on span "×" at bounding box center [799, 83] width 13 height 32
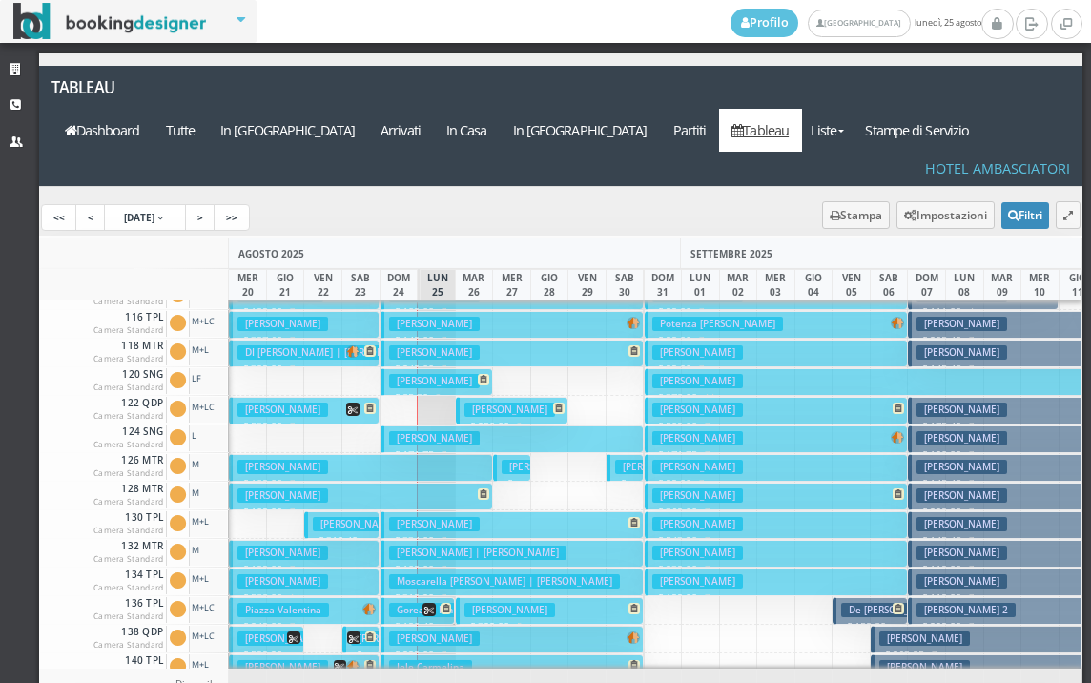
click at [400, 603] on h3 "Goreanu Ion" at bounding box center [425, 610] width 72 height 14
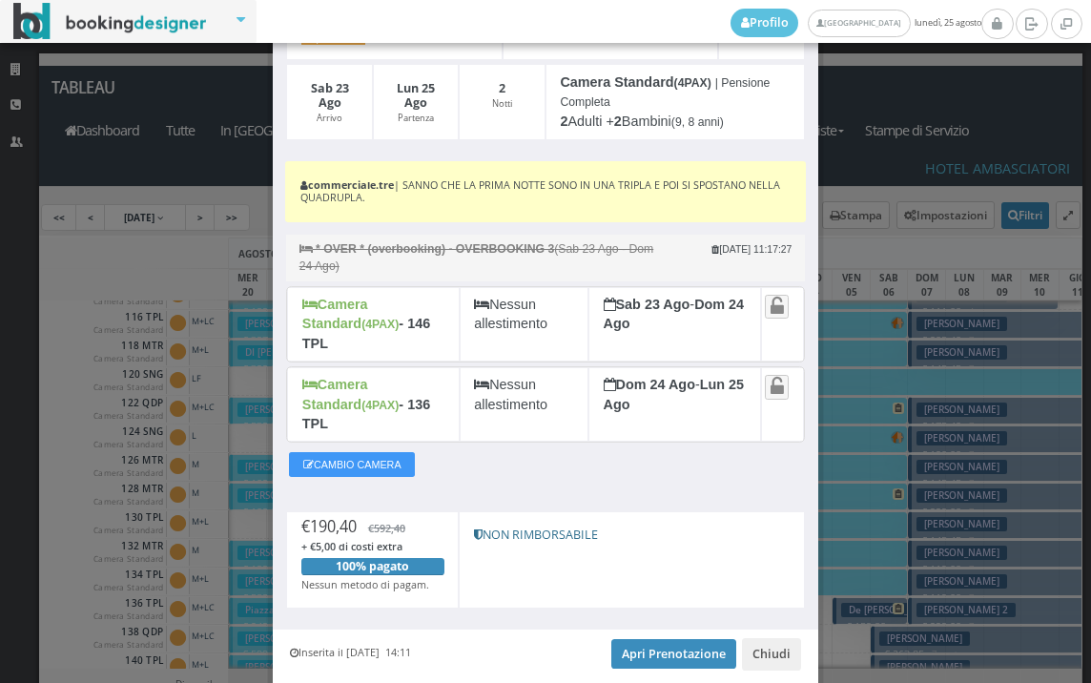
scroll to position [261, 0]
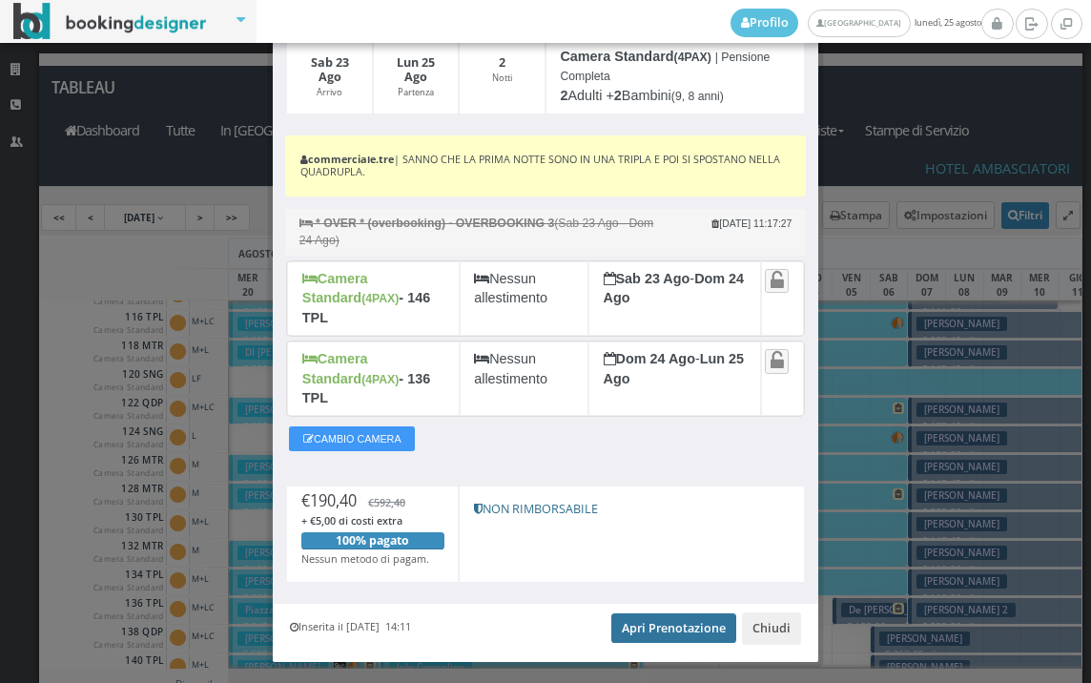
click at [667, 613] on link "Apri Prenotazione" at bounding box center [673, 627] width 125 height 29
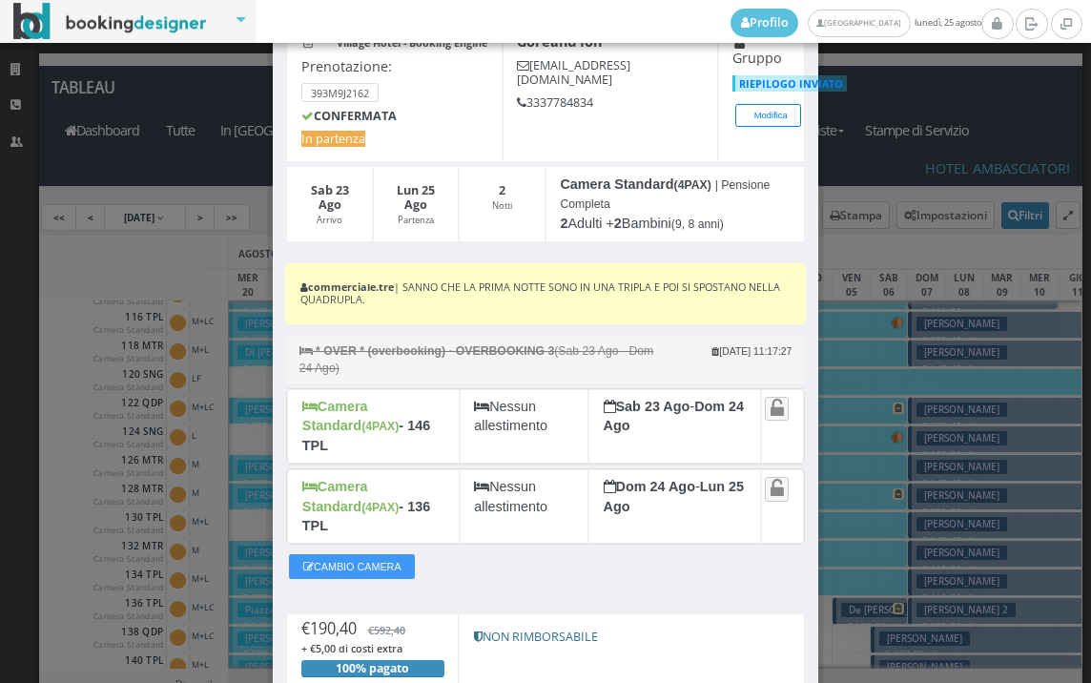
scroll to position [0, 0]
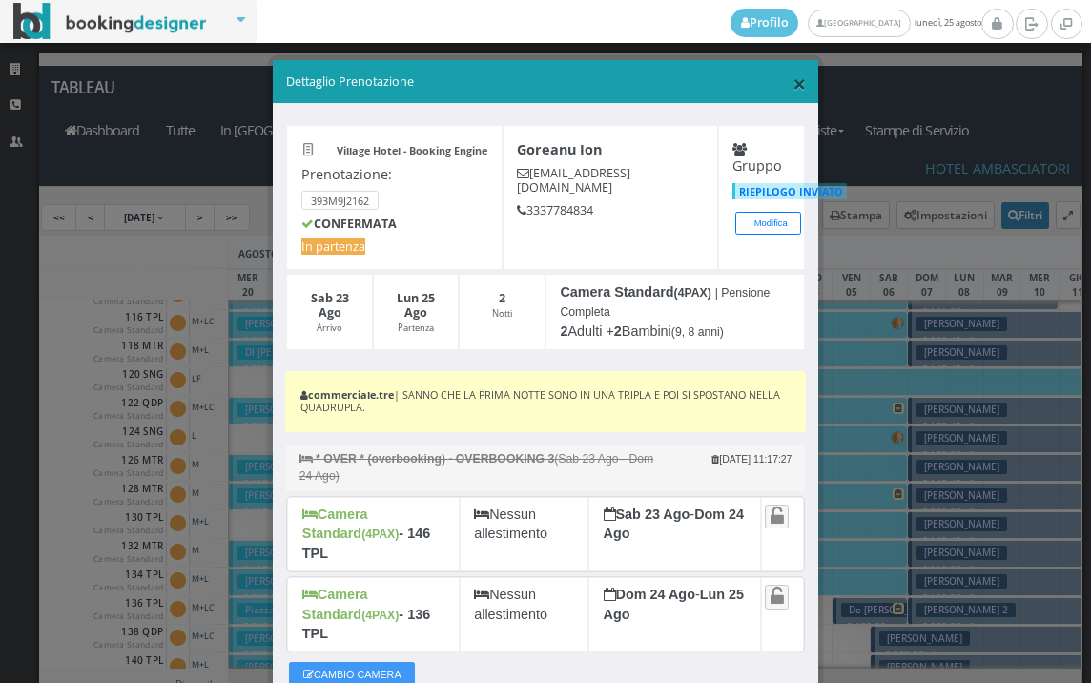
click at [793, 81] on span "×" at bounding box center [799, 83] width 13 height 32
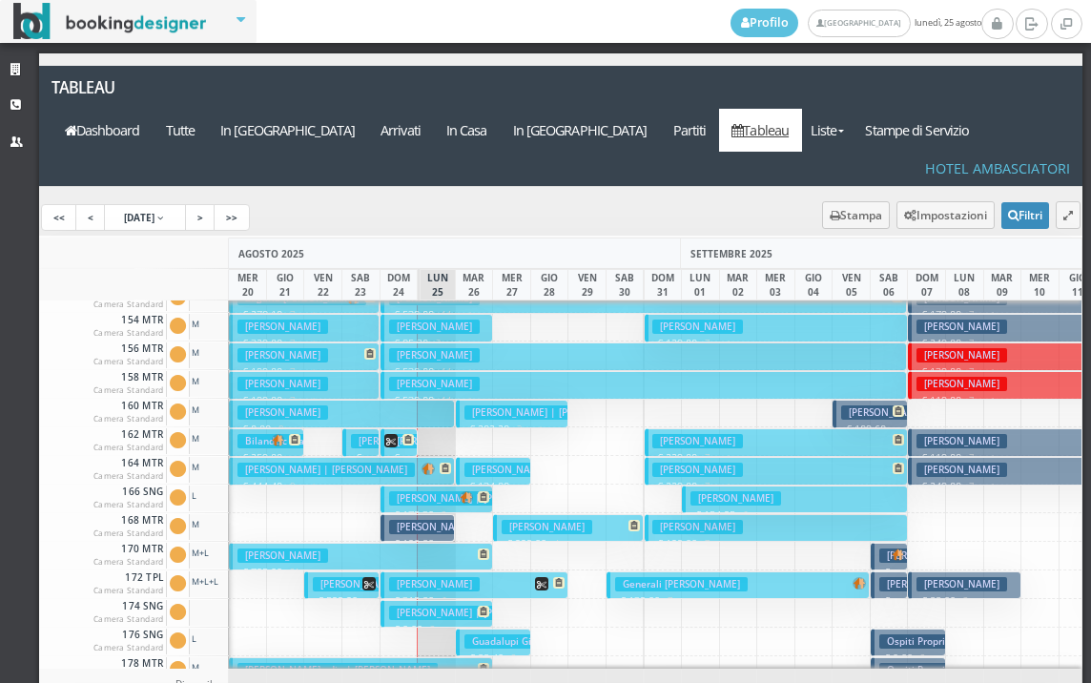
scroll to position [763, 0]
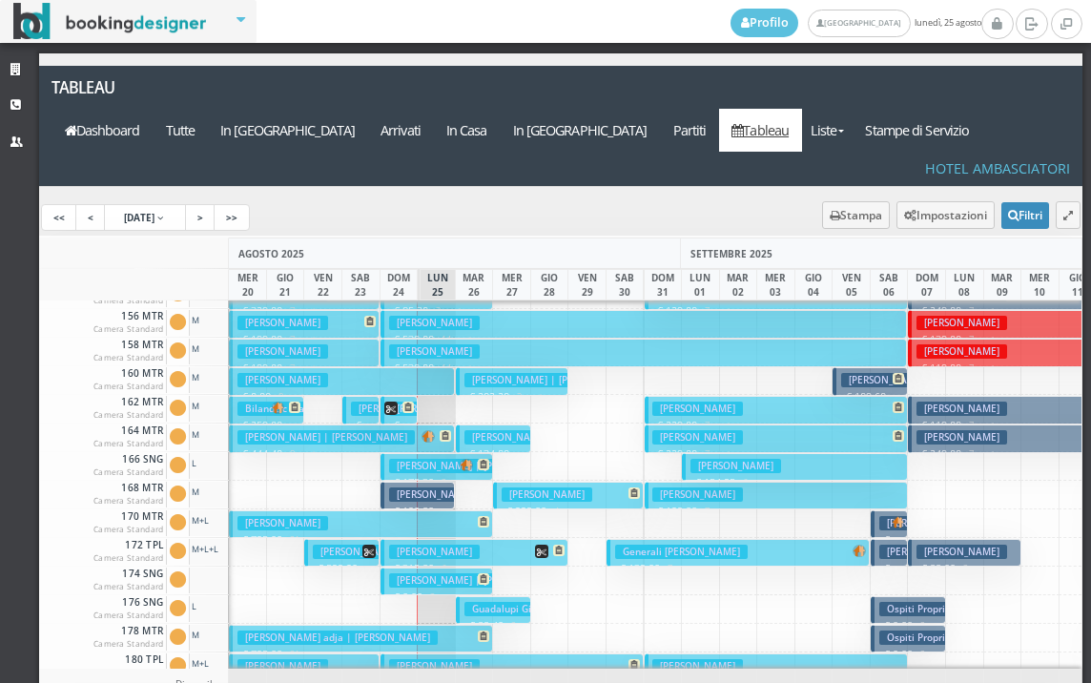
click at [406, 504] on p "€ 120.80 2 notti" at bounding box center [419, 519] width 61 height 30
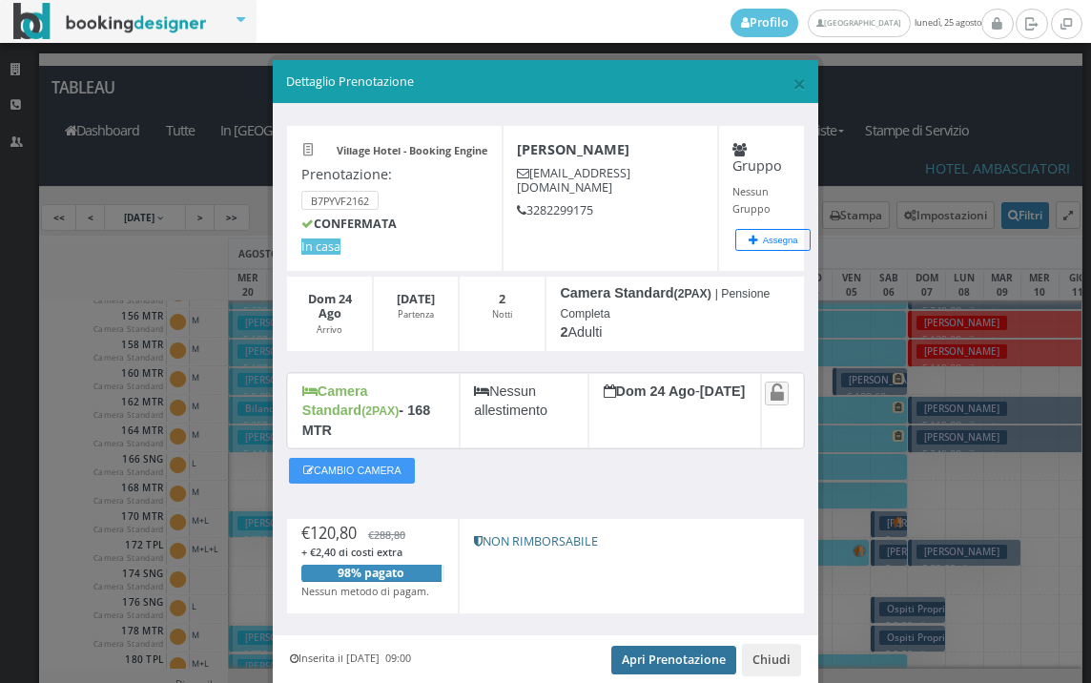
click at [671, 648] on link "Apri Prenotazione" at bounding box center [673, 660] width 125 height 29
drag, startPoint x: 693, startPoint y: 563, endPoint x: 361, endPoint y: 641, distance: 341.9
click at [702, 546] on div "NON RIMBORSABILE" at bounding box center [631, 566] width 345 height 97
click at [793, 78] on span "×" at bounding box center [799, 83] width 13 height 32
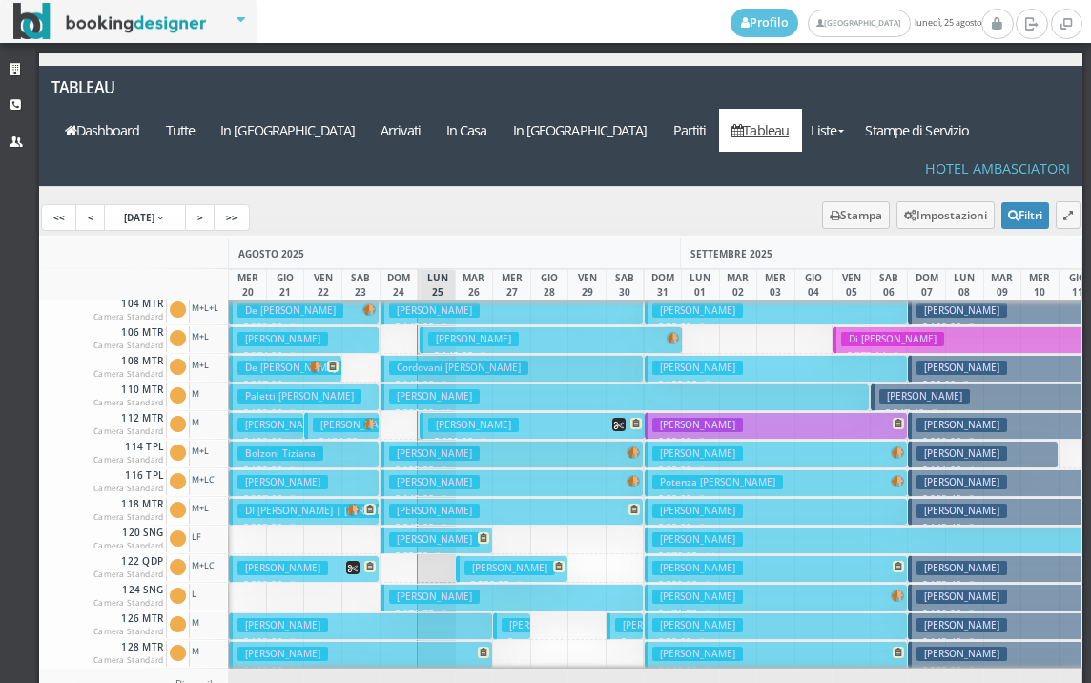
scroll to position [0, 0]
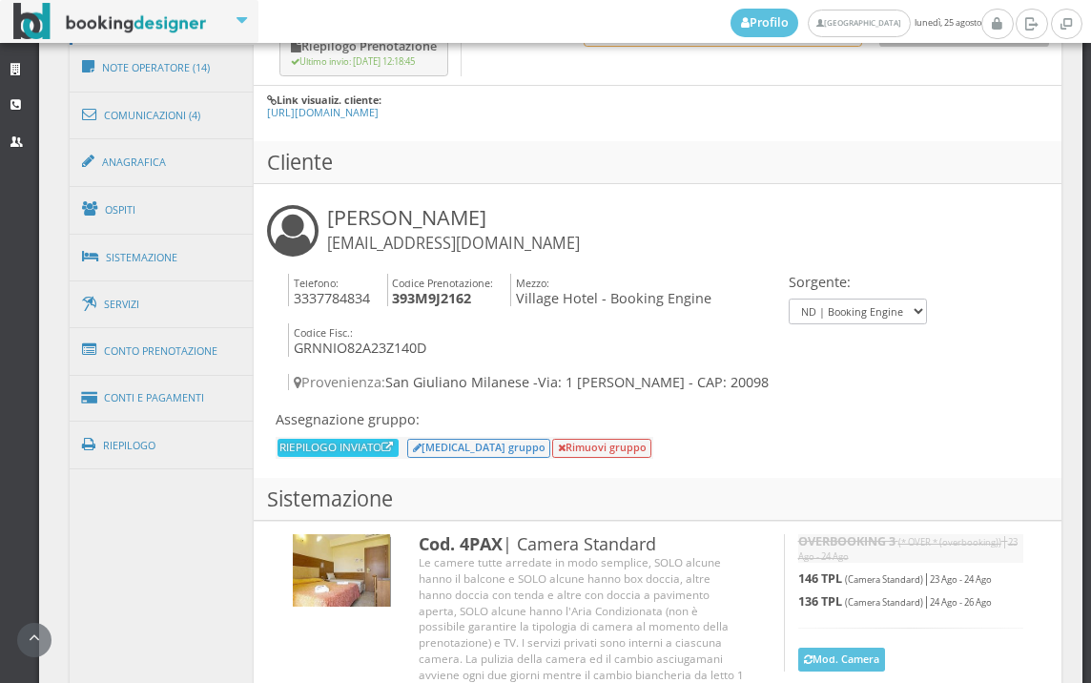
scroll to position [1136, 0]
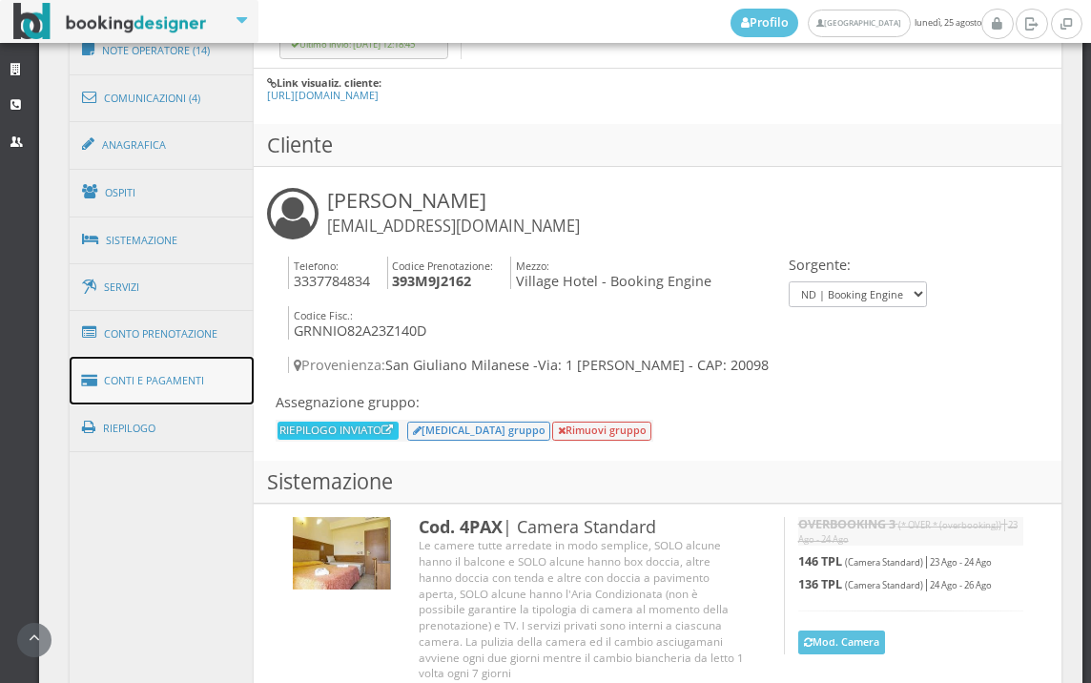
click at [183, 359] on link "Conti e Pagamenti" at bounding box center [162, 381] width 185 height 49
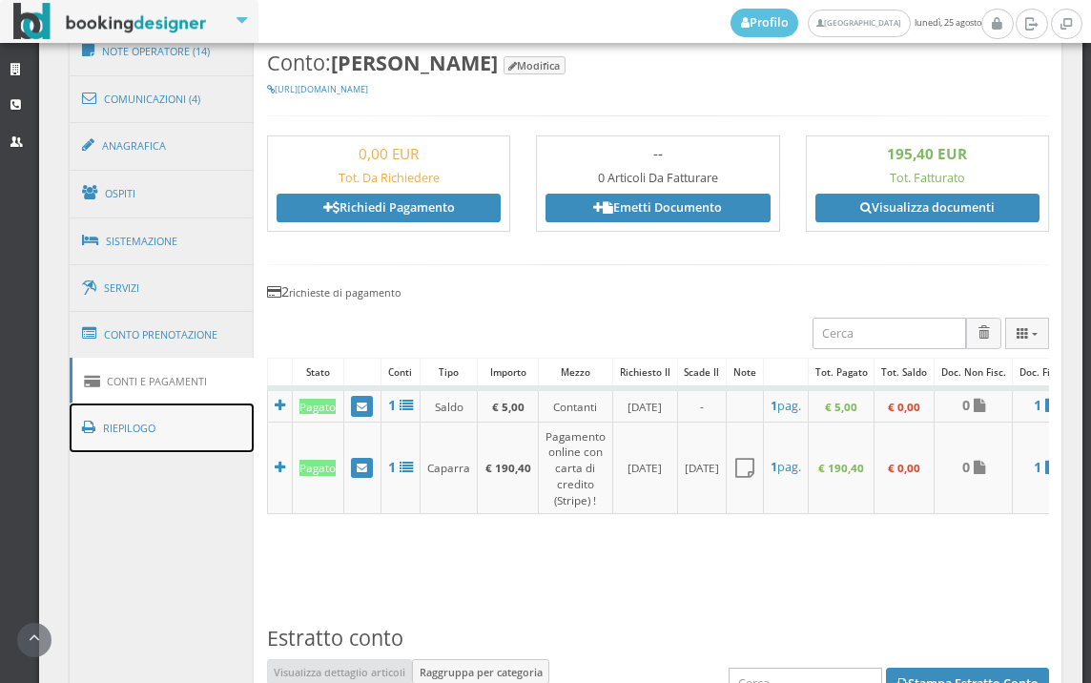
click at [194, 410] on link "Riepilogo" at bounding box center [162, 428] width 185 height 50
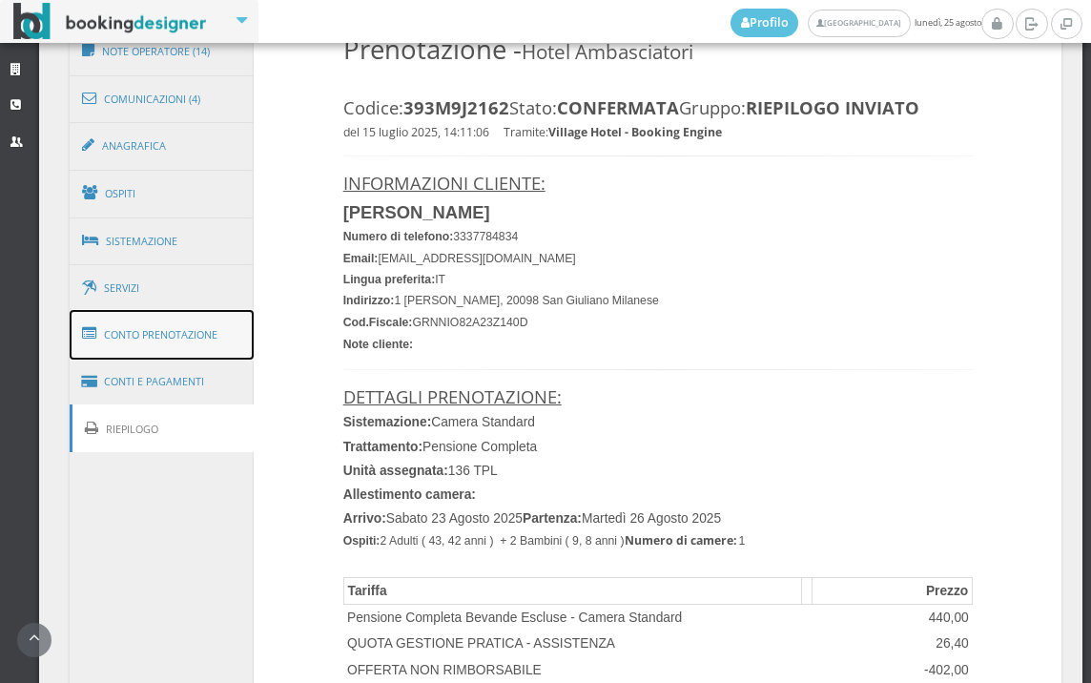
click at [184, 337] on link "Conto Prenotazione" at bounding box center [162, 335] width 185 height 50
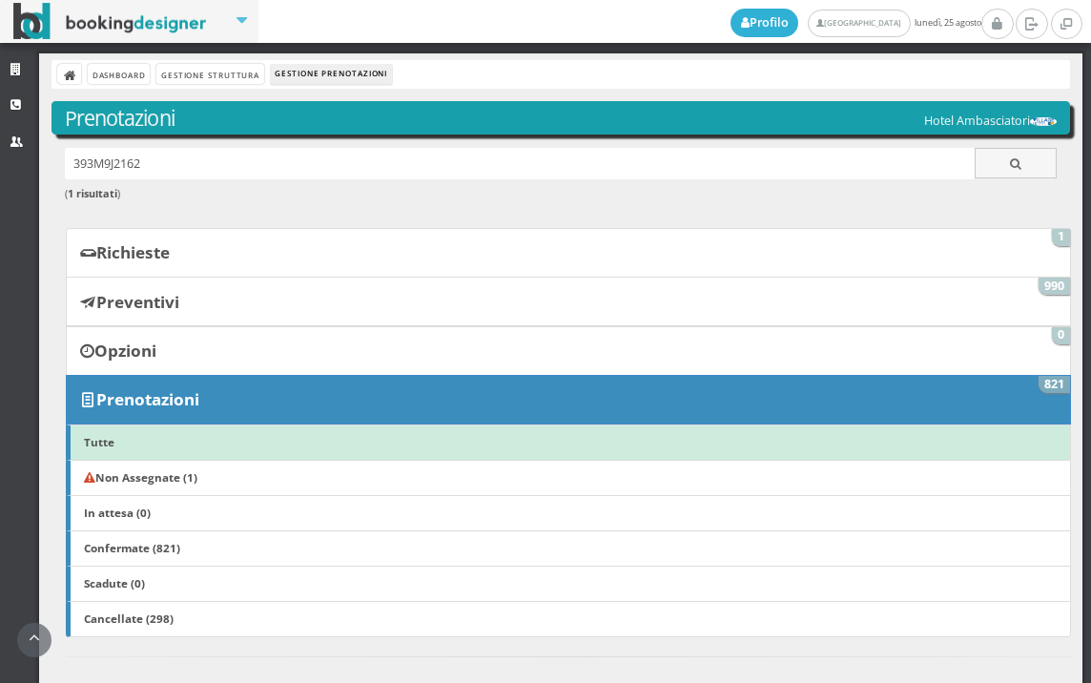
scroll to position [106, 0]
